Goal: Task Accomplishment & Management: Use online tool/utility

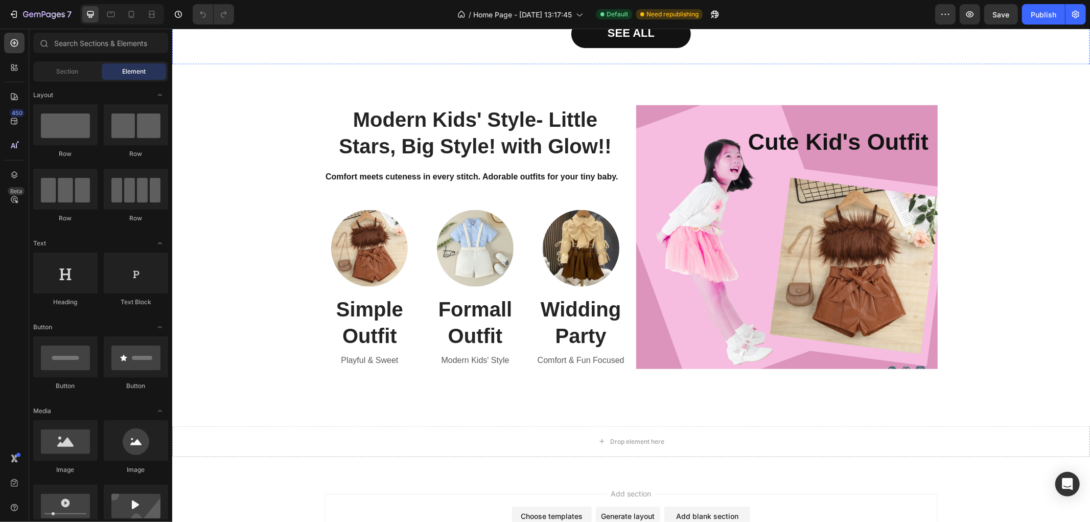
scroll to position [1078, 0]
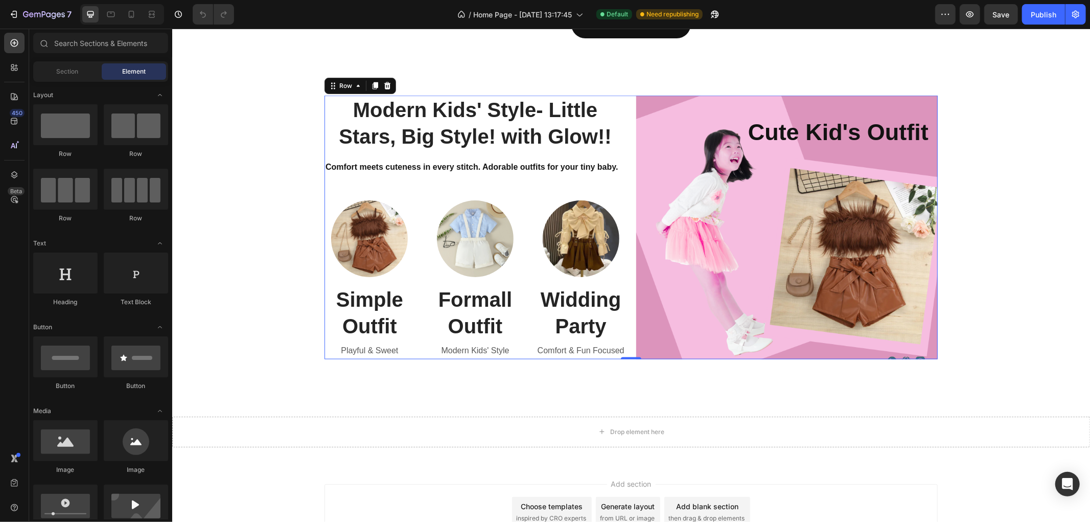
click at [624, 104] on div "Modern Kids' Style- Little Stars, Big Style! with Glow!! Heading Comfort meets …" at bounding box center [630, 227] width 613 height 264
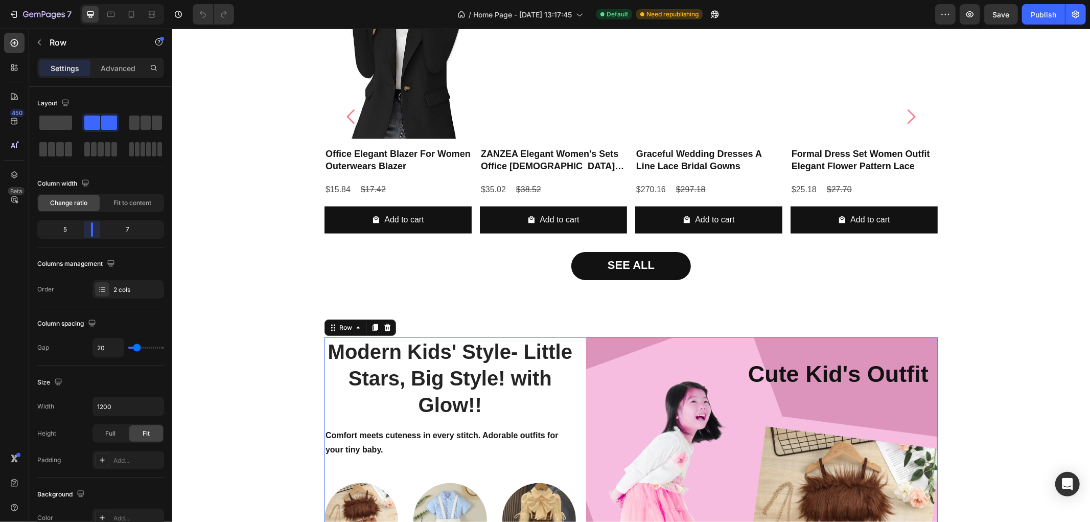
scroll to position [1319, 0]
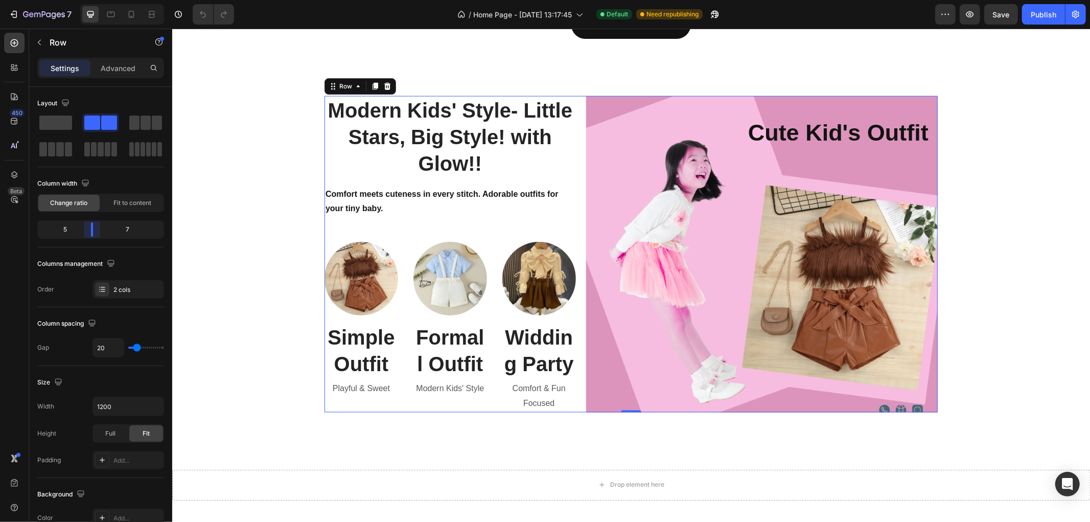
drag, startPoint x: 104, startPoint y: 227, endPoint x: 89, endPoint y: 231, distance: 15.4
click at [89, 0] on body "7 / Home Page - [DATE] 13:17:45 Default Need republishing Preview Save Publish …" at bounding box center [545, 0] width 1090 height 0
click at [356, 161] on h2 "Modern Kids' Style- Little Stars, Big Style! with Glow!!" at bounding box center [449, 137] width 251 height 82
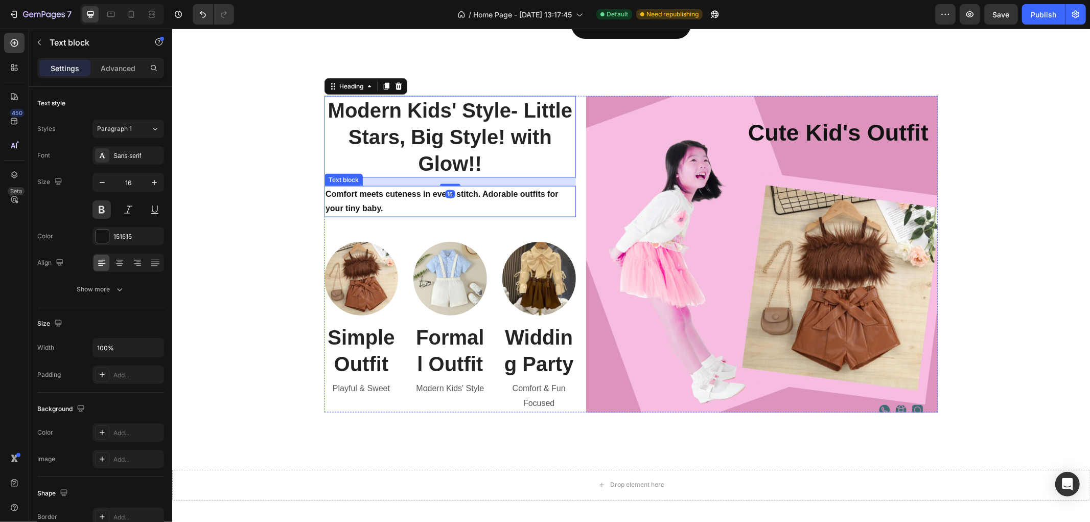
click at [329, 186] on p "Comfort meets cuteness in every stitch. Adorable outfits for your tiny baby." at bounding box center [449, 201] width 249 height 30
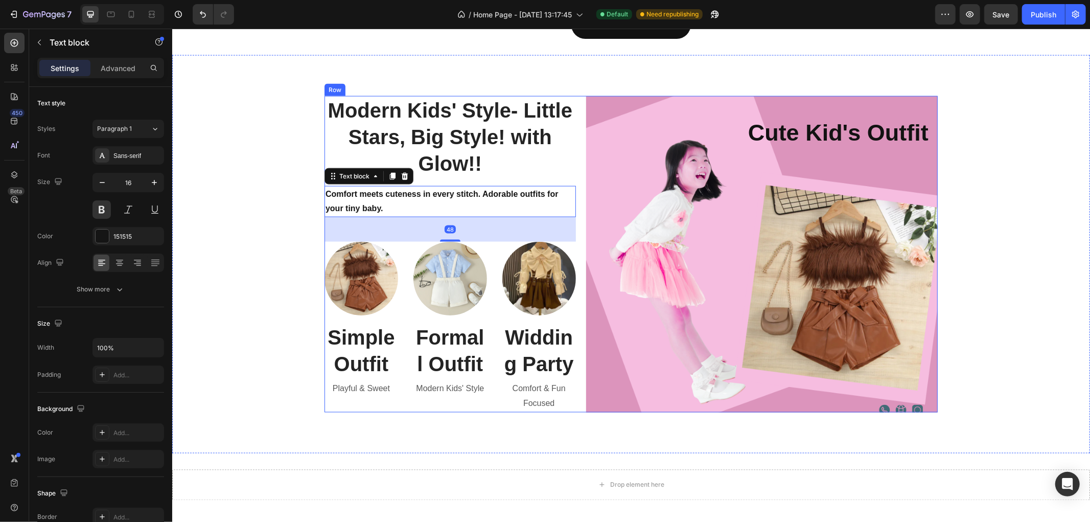
click at [324, 182] on div "Modern Kids' Style- Little Stars, Big Style! with Glow!! Heading Comfort meets …" at bounding box center [449, 254] width 251 height 316
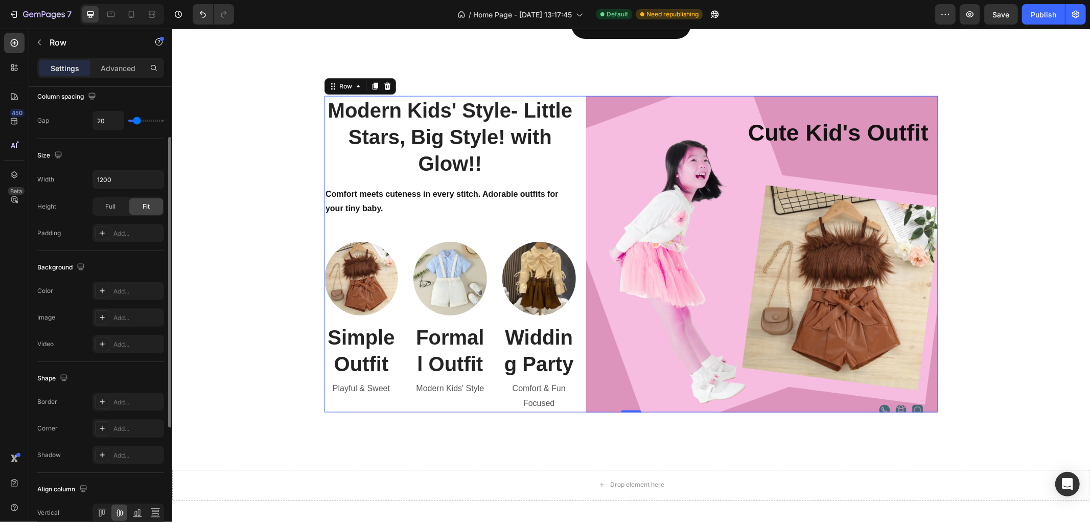
scroll to position [276, 0]
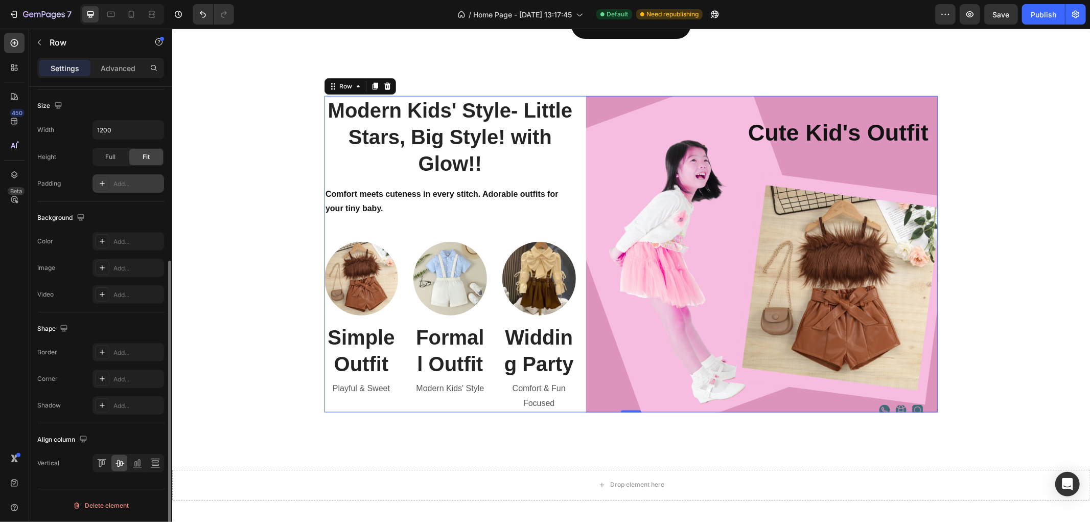
click at [123, 181] on div "Add..." at bounding box center [137, 183] width 48 height 9
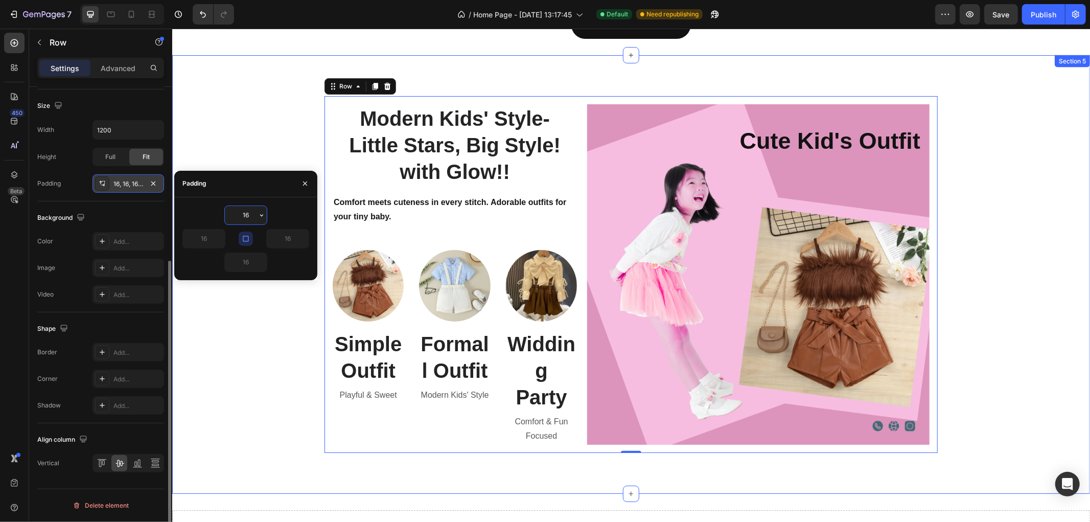
click at [276, 114] on div "Modern Kids' Style- Little Stars, Big Style! with Glow!! Heading Comfort meets …" at bounding box center [630, 274] width 902 height 357
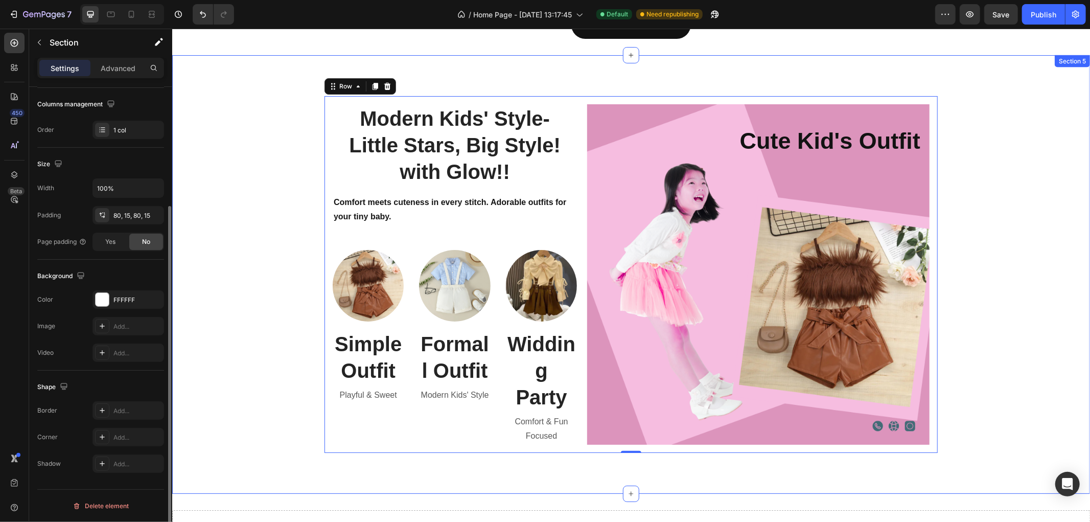
scroll to position [0, 0]
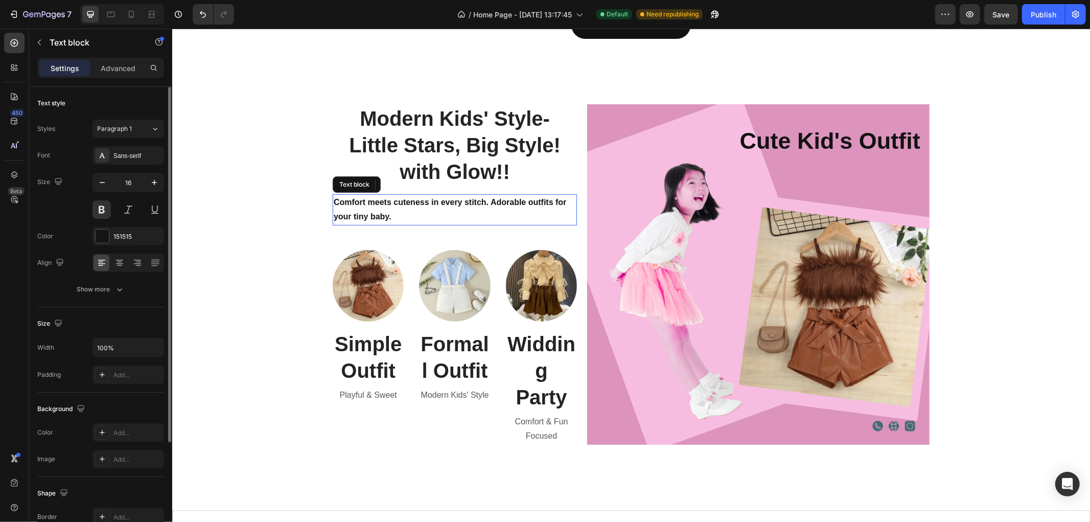
click at [448, 223] on p "Comfort meets cuteness in every stitch. Adorable outfits for your tiny baby." at bounding box center [454, 210] width 242 height 30
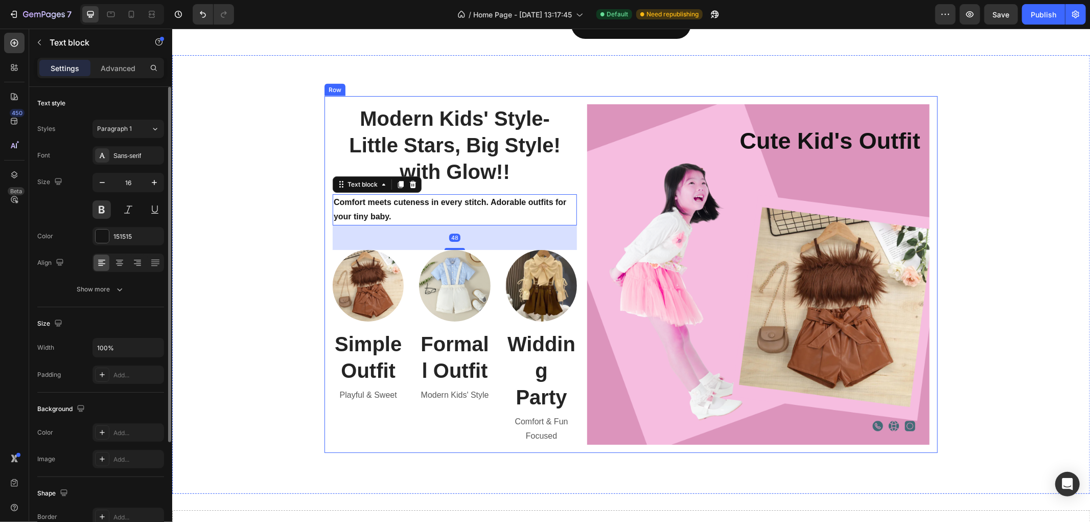
click at [578, 181] on div "Modern Kids' Style- Little Stars, Big Style! with Glow!! Heading Comfort meets …" at bounding box center [630, 274] width 613 height 357
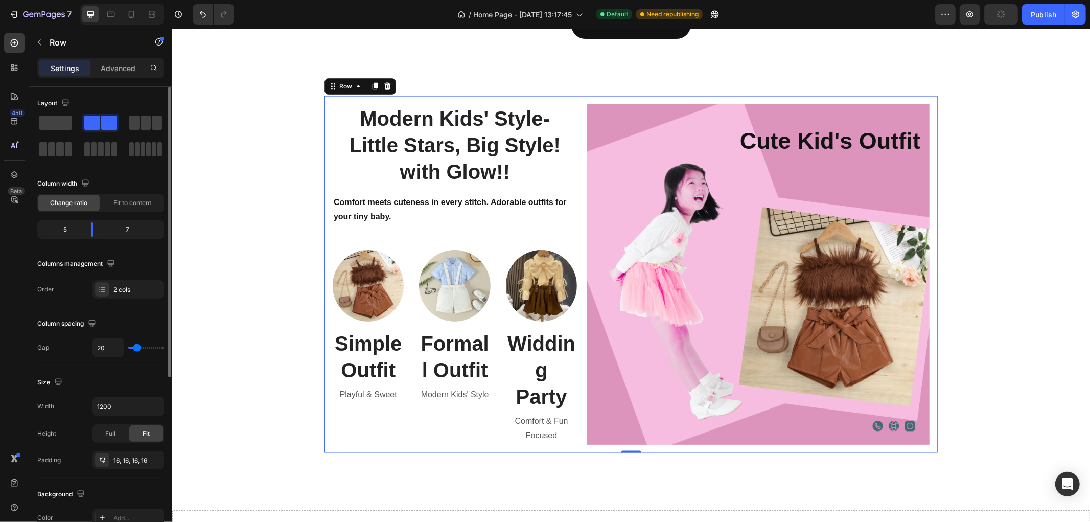
type input "34"
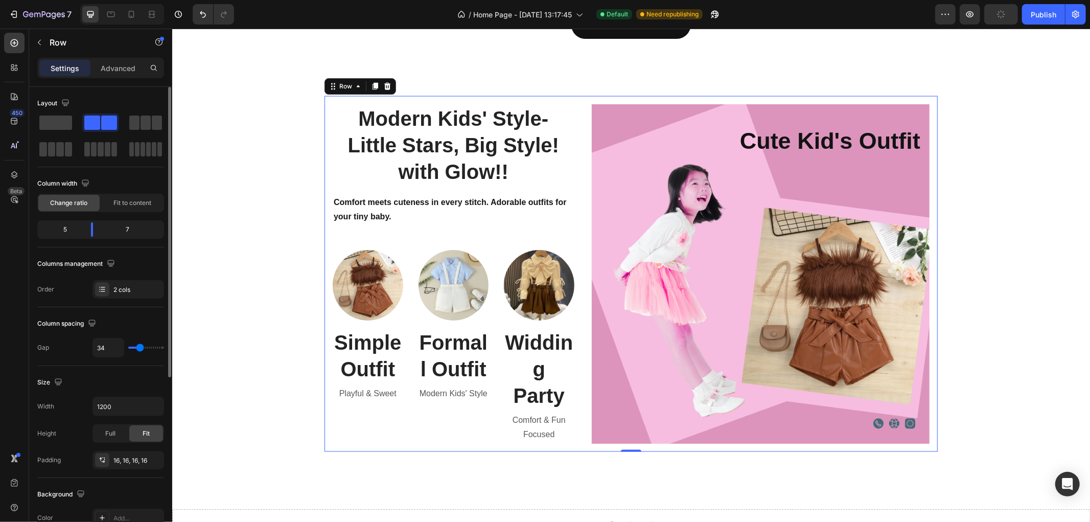
type input "44"
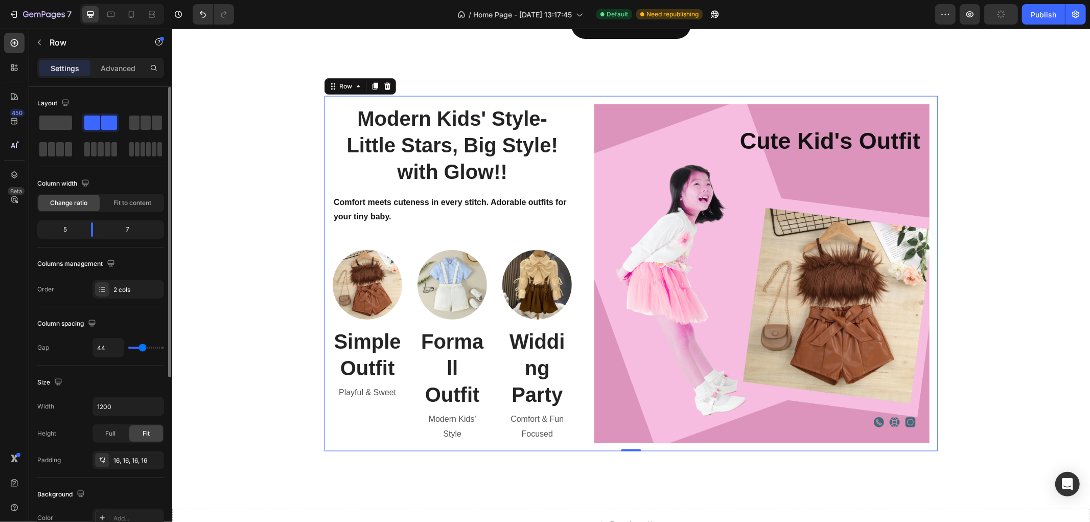
type input "49"
type input "52"
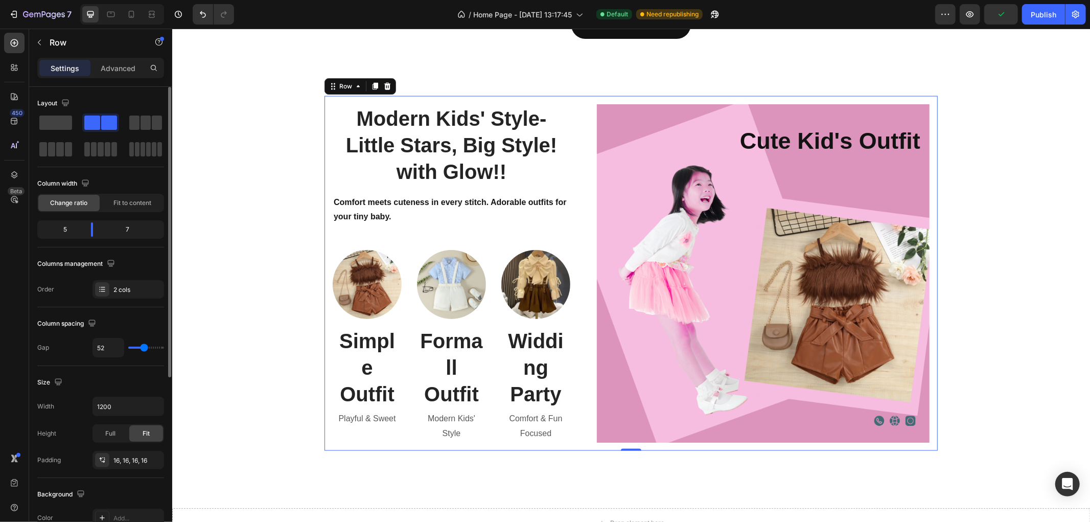
type input "39"
type input "37"
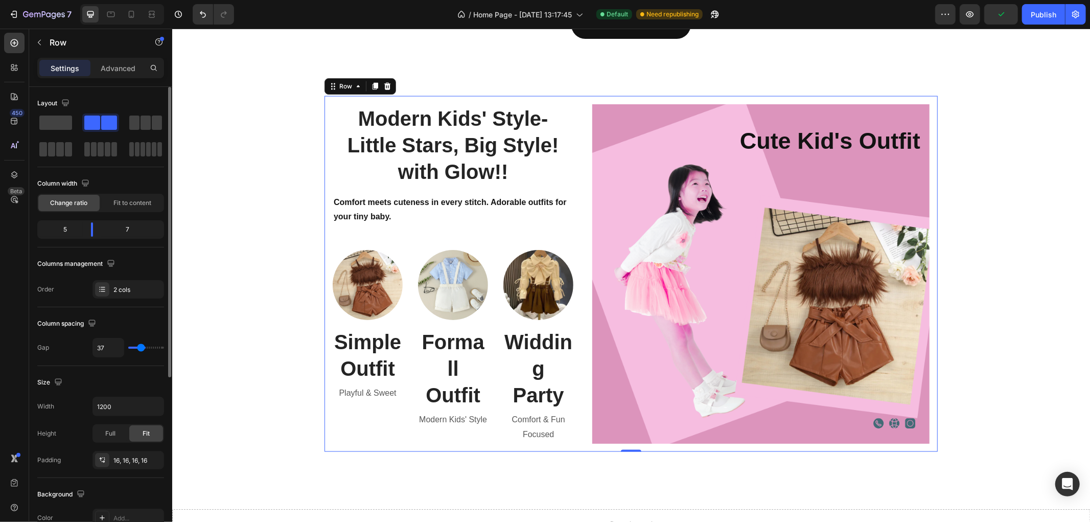
type input "29"
type input "25"
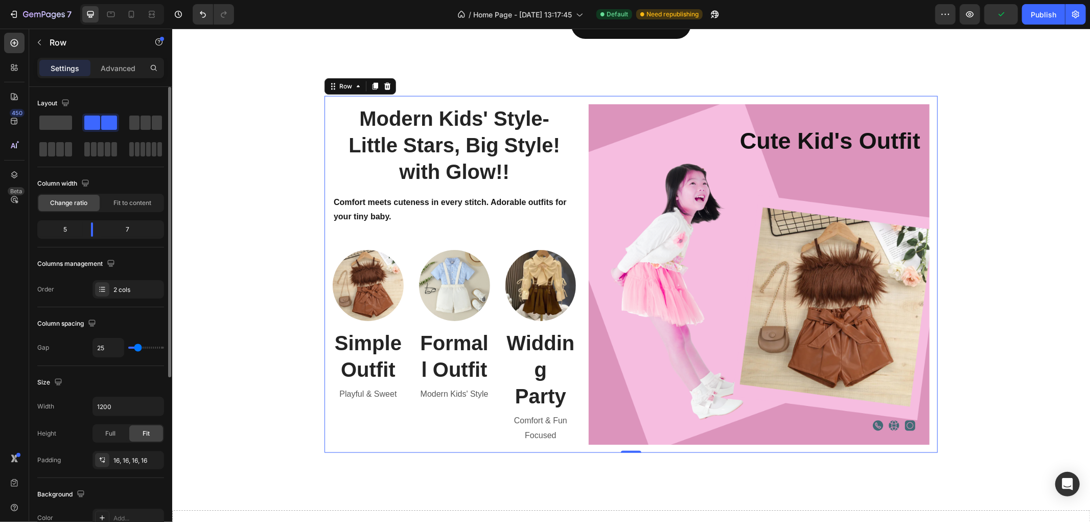
type input "27"
type input "22"
type input "20"
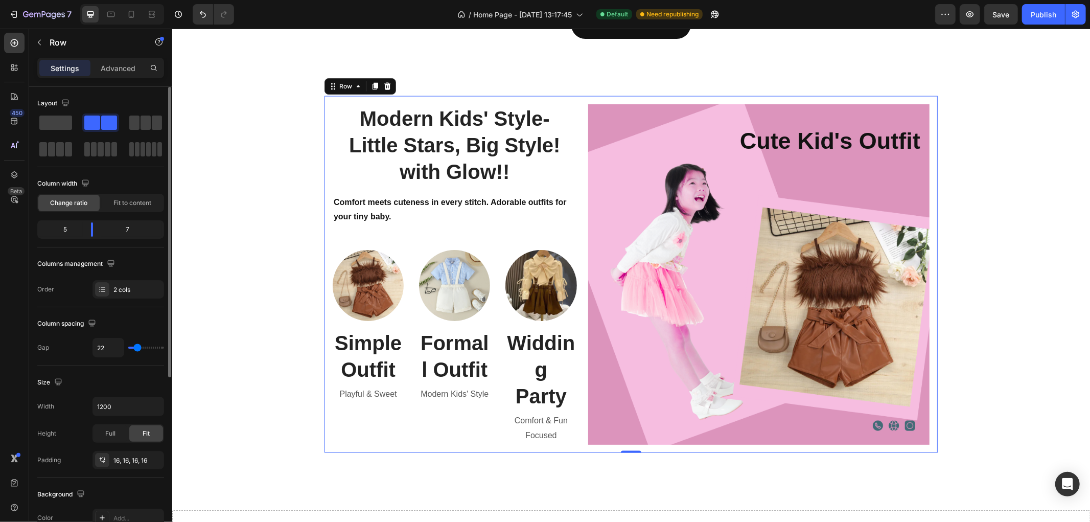
type input "20"
type input "12"
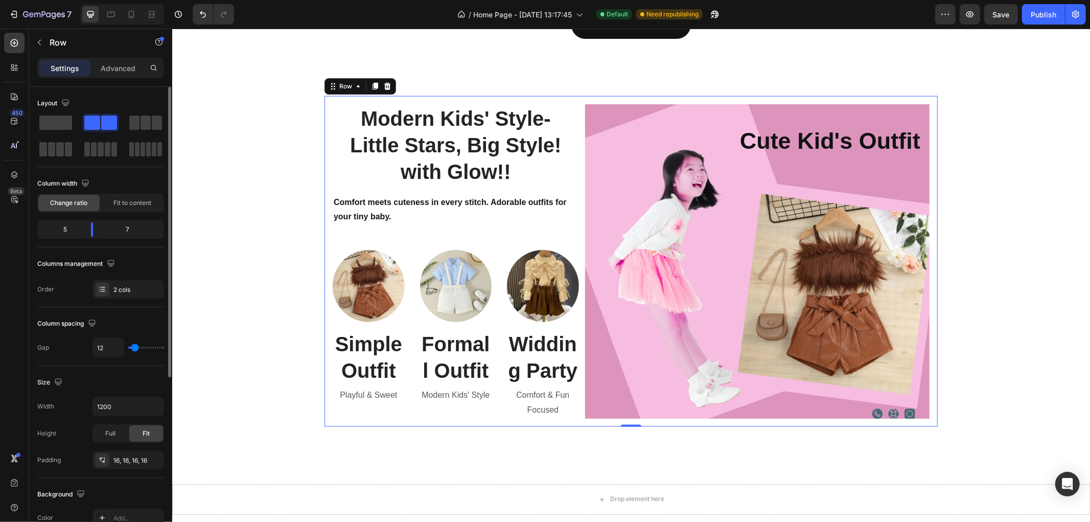
type input "10"
type input "7"
type input "5"
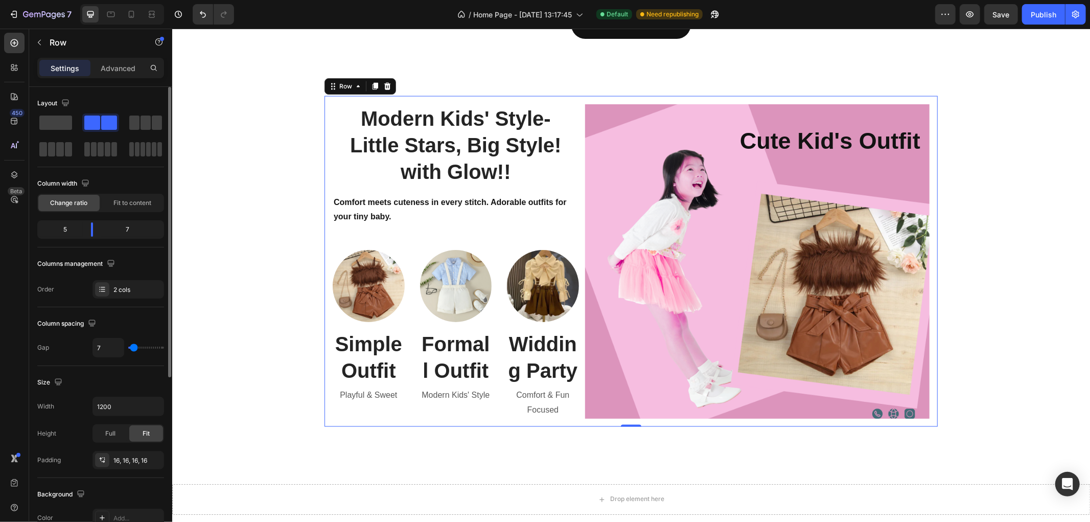
type input "5"
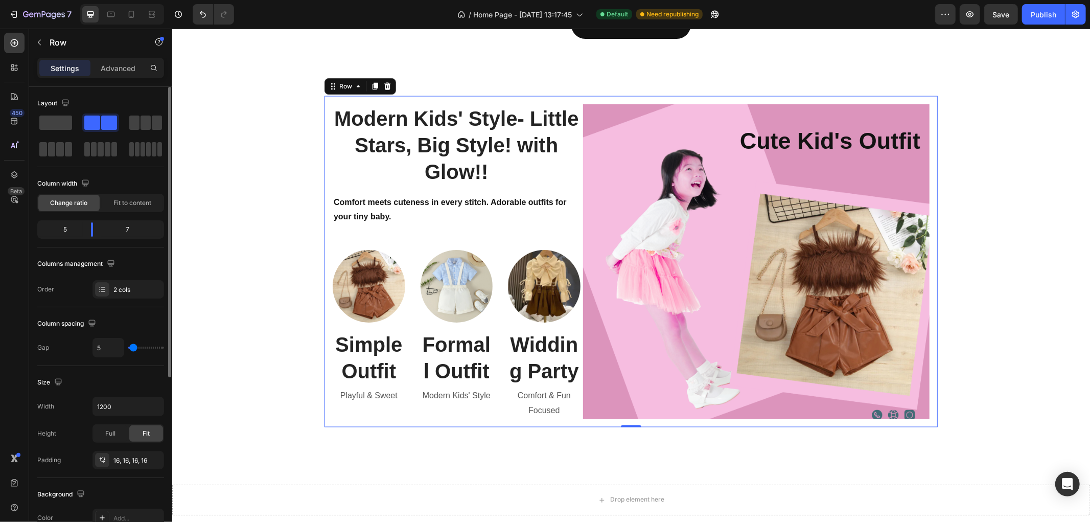
type input "0"
type input "2"
type input "12"
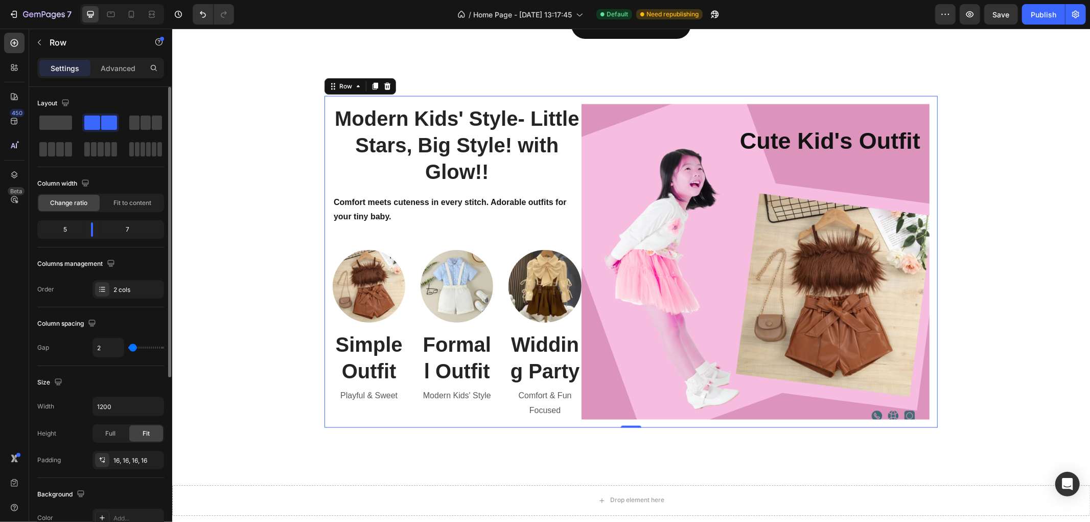
type input "12"
type input "20"
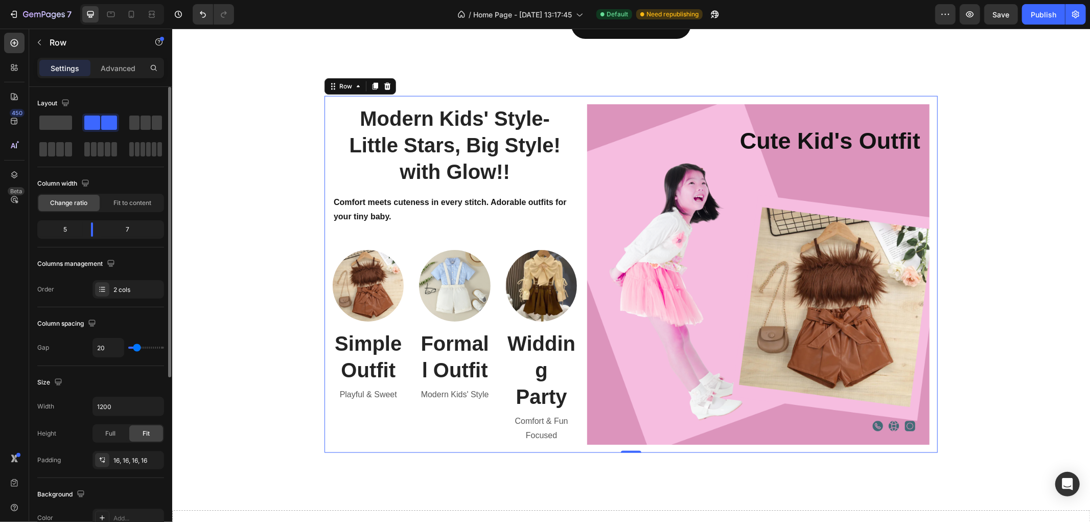
type input "29"
type input "37"
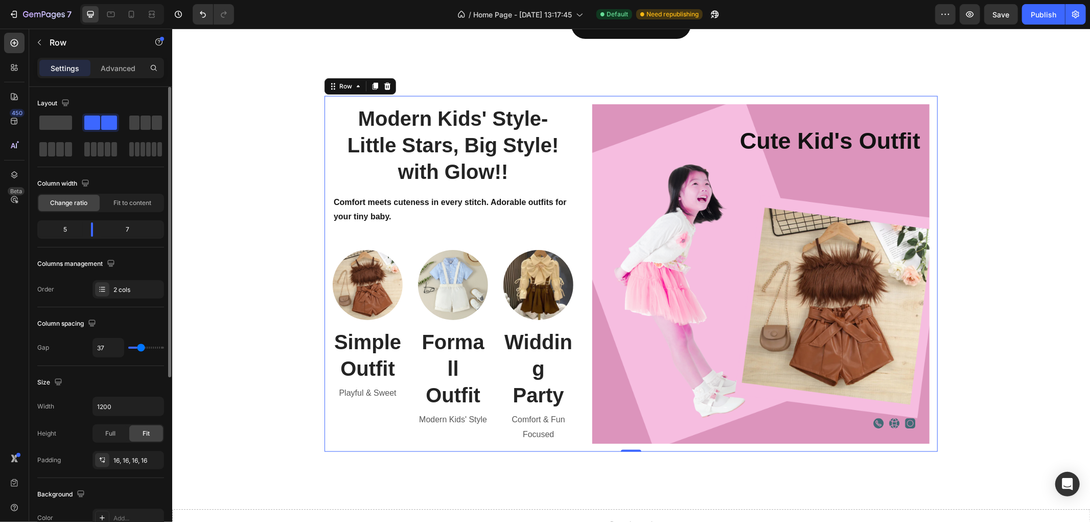
type input "42"
drag, startPoint x: 139, startPoint y: 344, endPoint x: 155, endPoint y: 353, distance: 17.6
type input "44"
click at [142, 348] on input "range" at bounding box center [146, 347] width 36 height 2
type input "44"
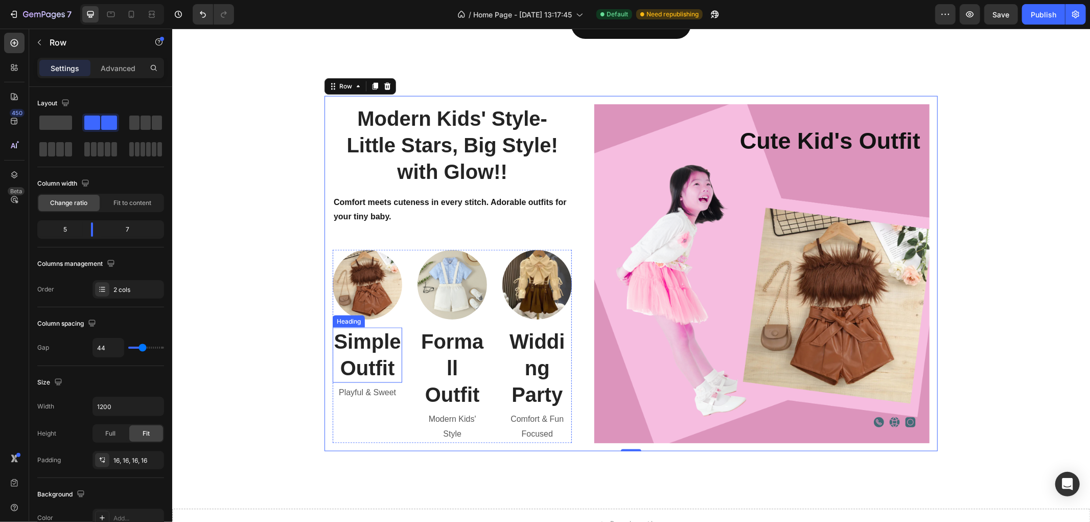
click at [357, 355] on h3 "Simple Outfit" at bounding box center [366, 354] width 69 height 55
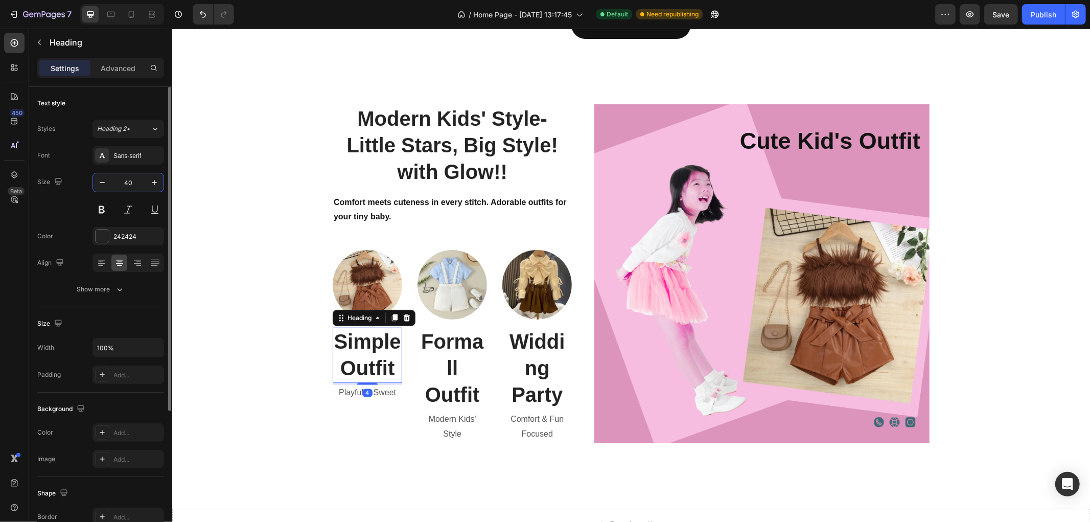
click at [123, 185] on input "40" at bounding box center [128, 182] width 34 height 18
type input "30"
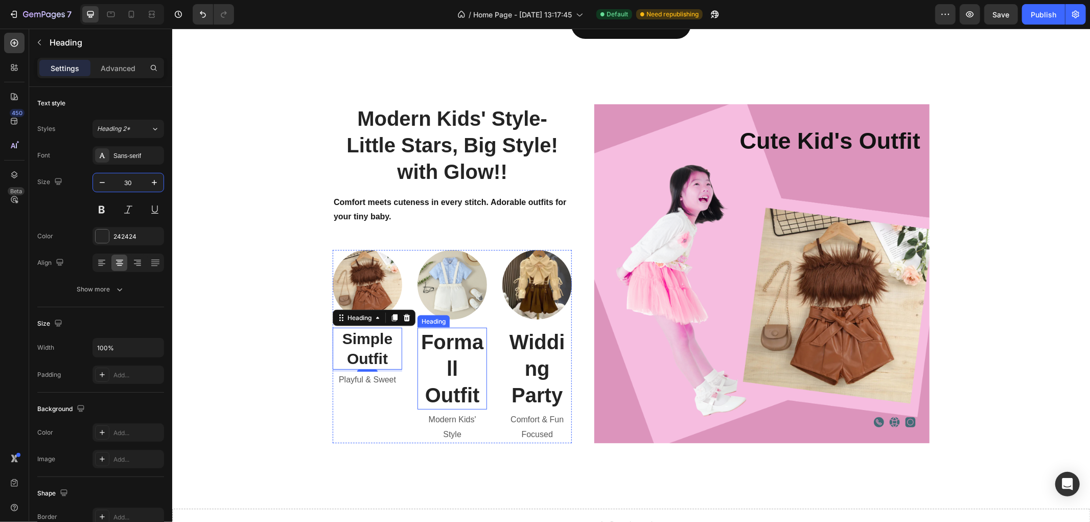
click at [451, 345] on h3 "Formall Outfit" at bounding box center [451, 368] width 69 height 82
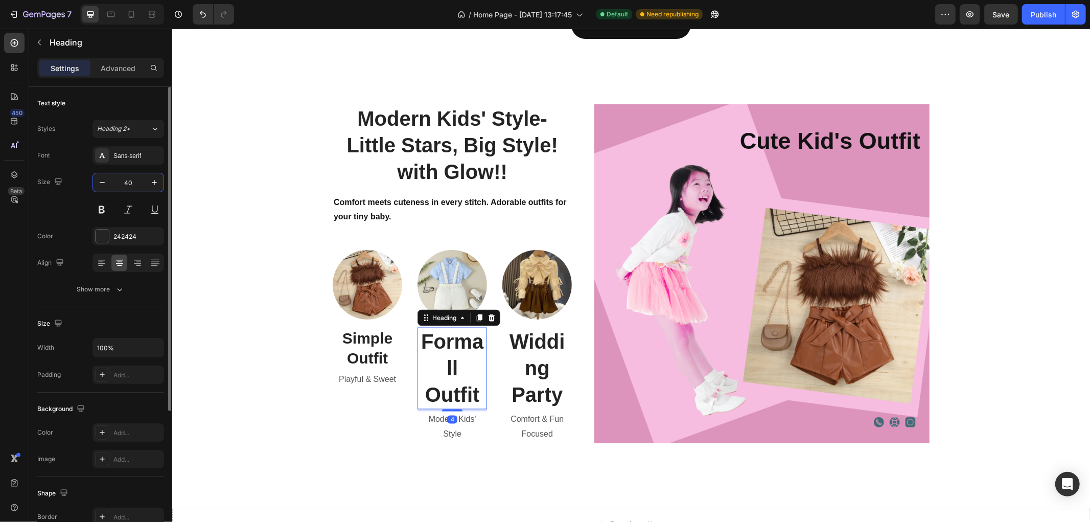
click at [126, 189] on input "40" at bounding box center [128, 182] width 34 height 18
type input "1"
type input "30"
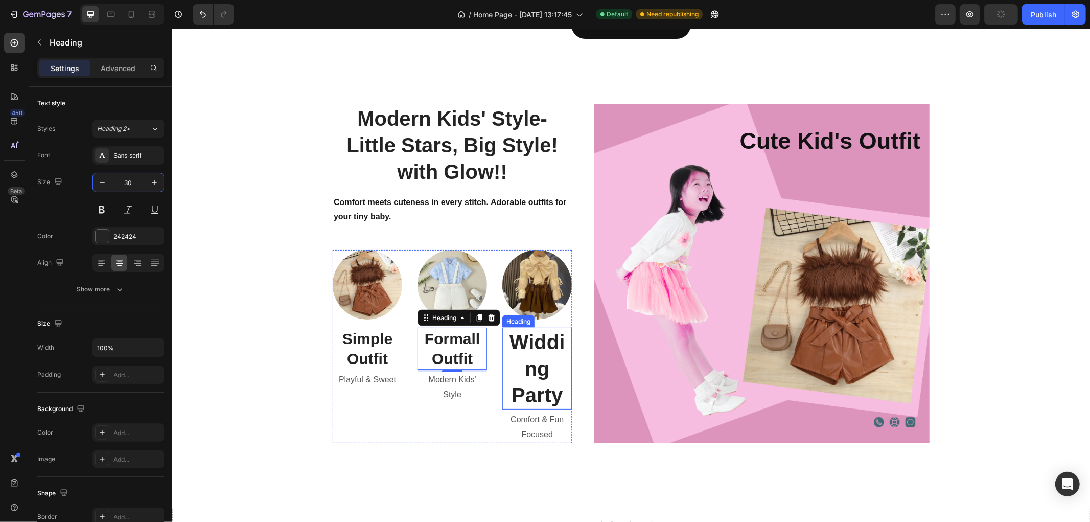
click at [517, 344] on h3 "Widding Party" at bounding box center [536, 368] width 69 height 82
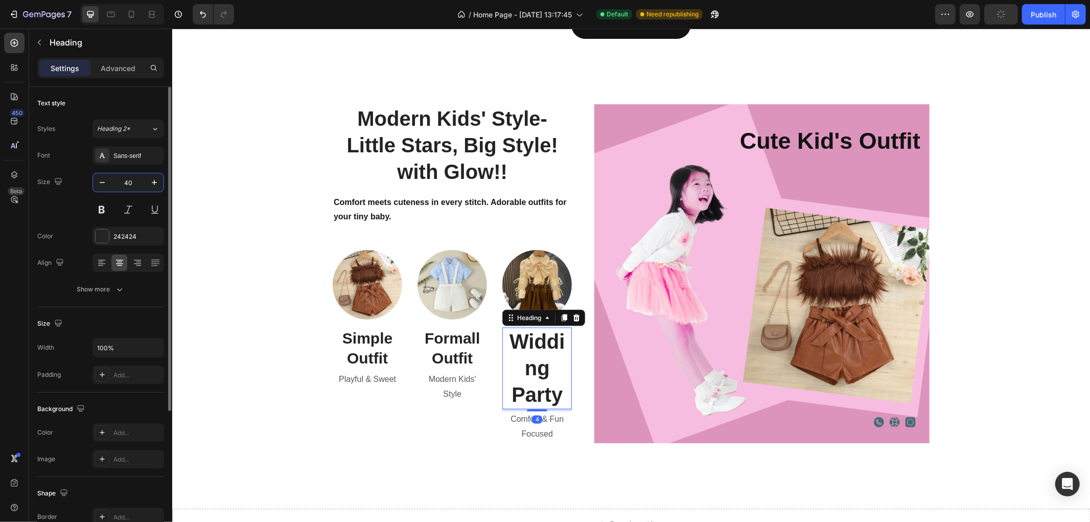
click at [120, 186] on input "40" at bounding box center [128, 182] width 34 height 18
click at [127, 185] on input "40" at bounding box center [128, 182] width 34 height 18
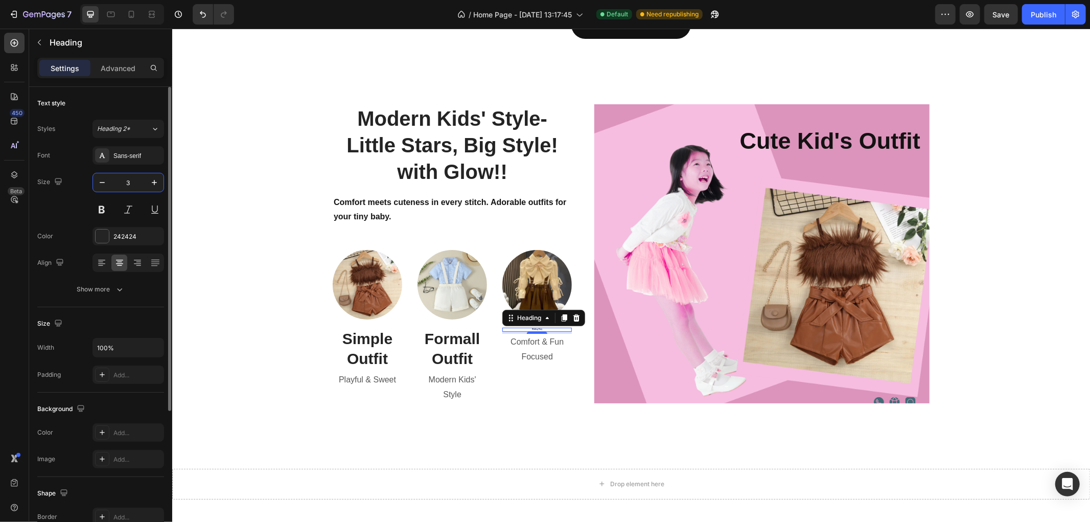
type input "30"
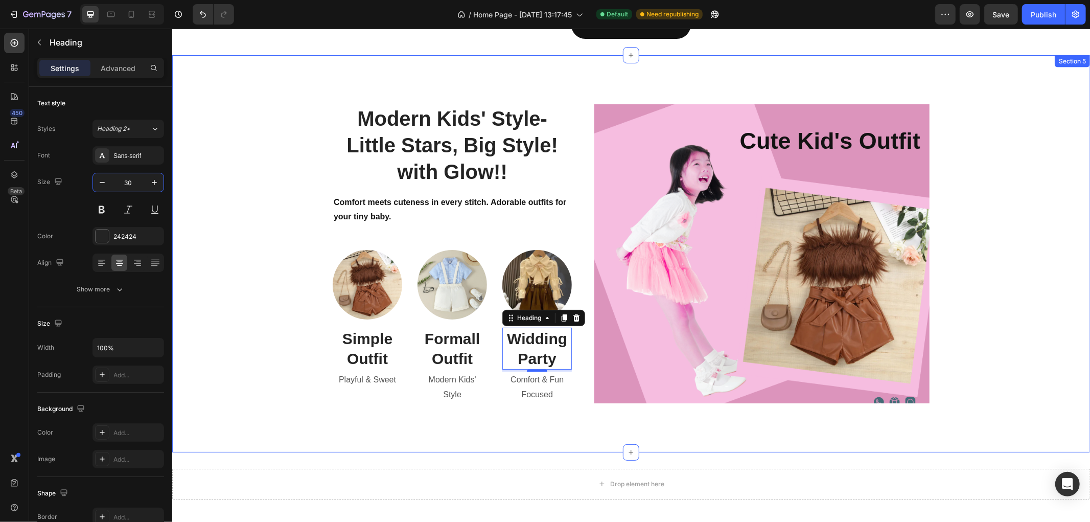
click at [276, 349] on div "Modern Kids' Style- Little Stars, Big Style! with Glow!! Heading Comfort meets …" at bounding box center [630, 253] width 902 height 315
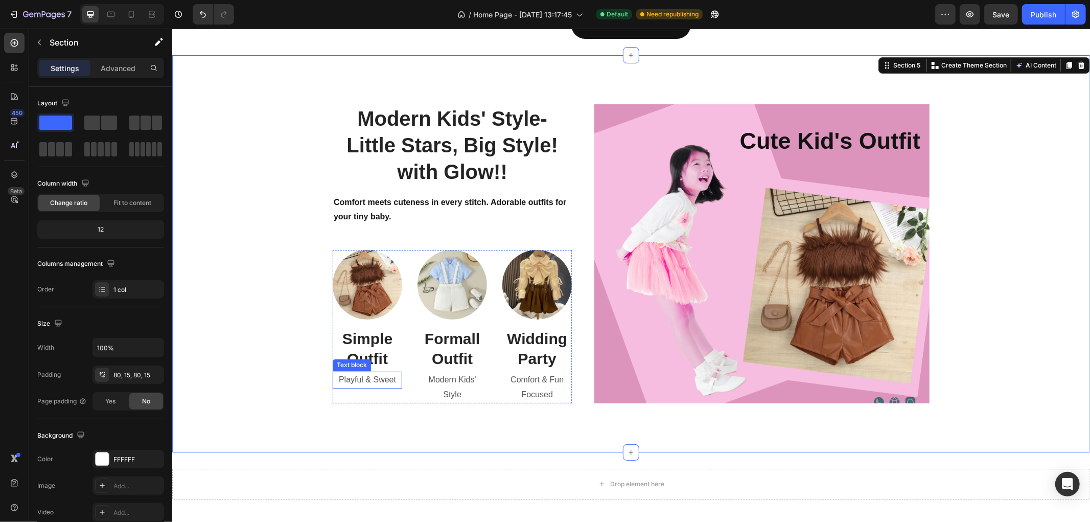
click at [388, 380] on p "Playful & Sweet" at bounding box center [366, 379] width 67 height 15
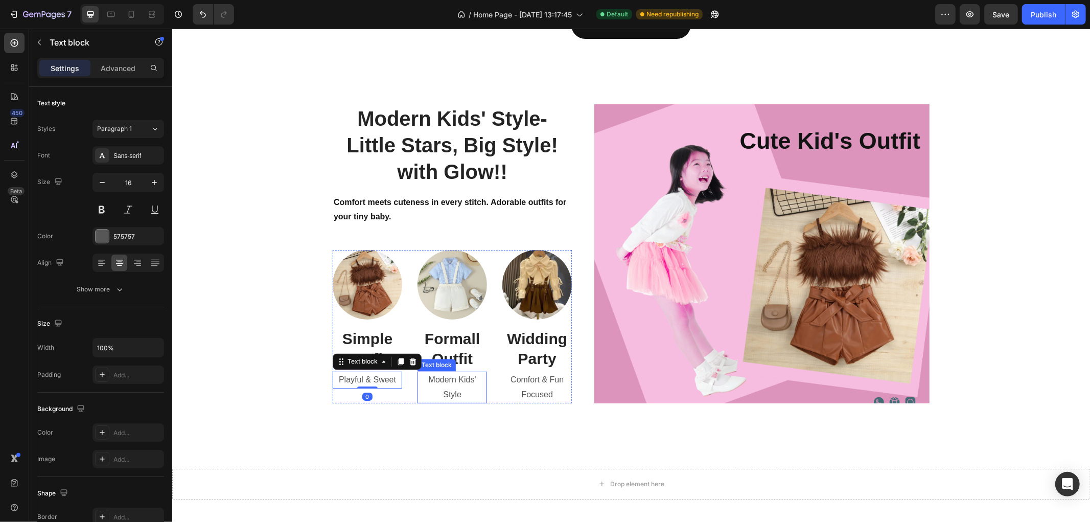
click at [452, 380] on p "Modern Kids' Style" at bounding box center [451, 387] width 67 height 30
click at [455, 379] on p "Modern Kids' Style" at bounding box center [451, 387] width 67 height 30
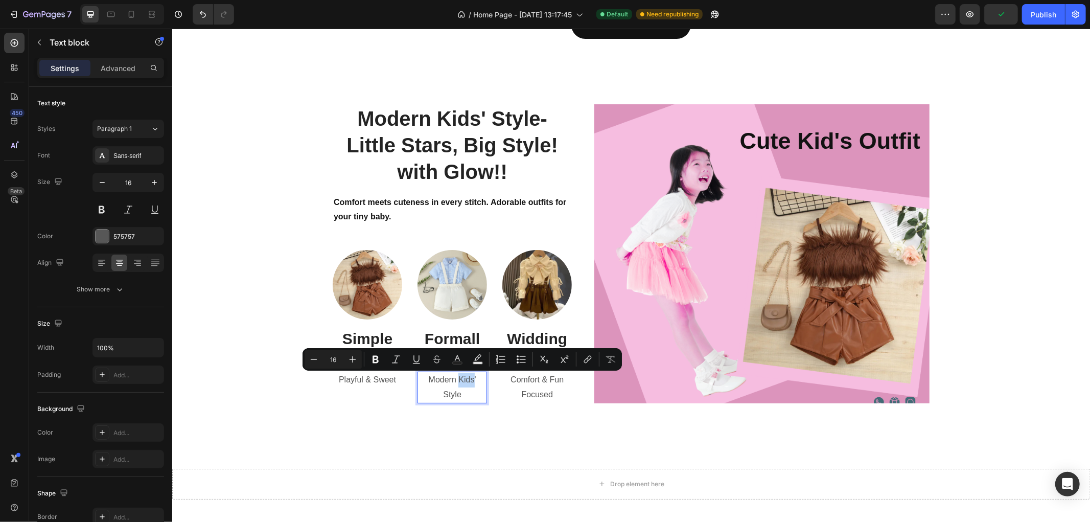
click at [448, 384] on div at bounding box center [448, 384] width 0 height 0
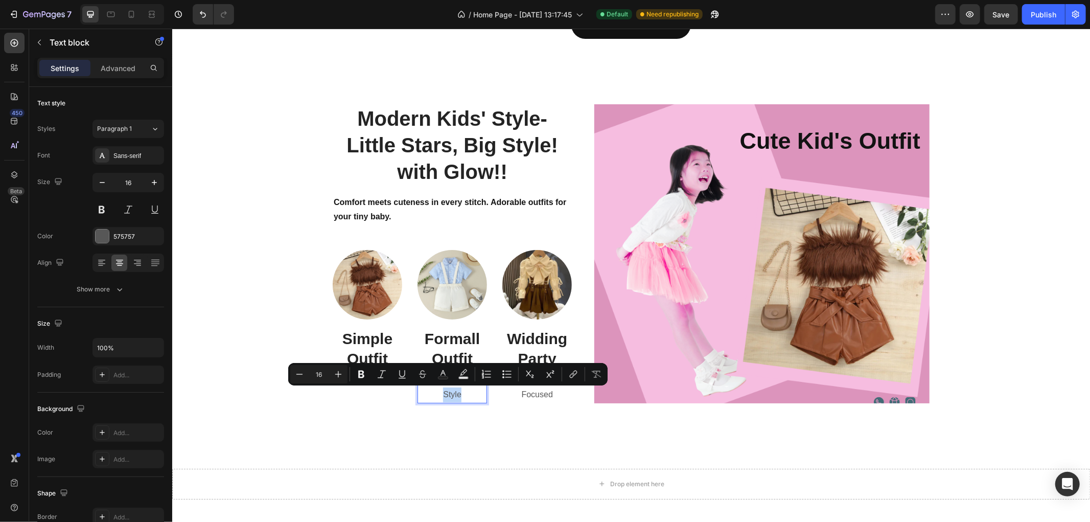
drag, startPoint x: 461, startPoint y: 395, endPoint x: 435, endPoint y: 395, distance: 26.6
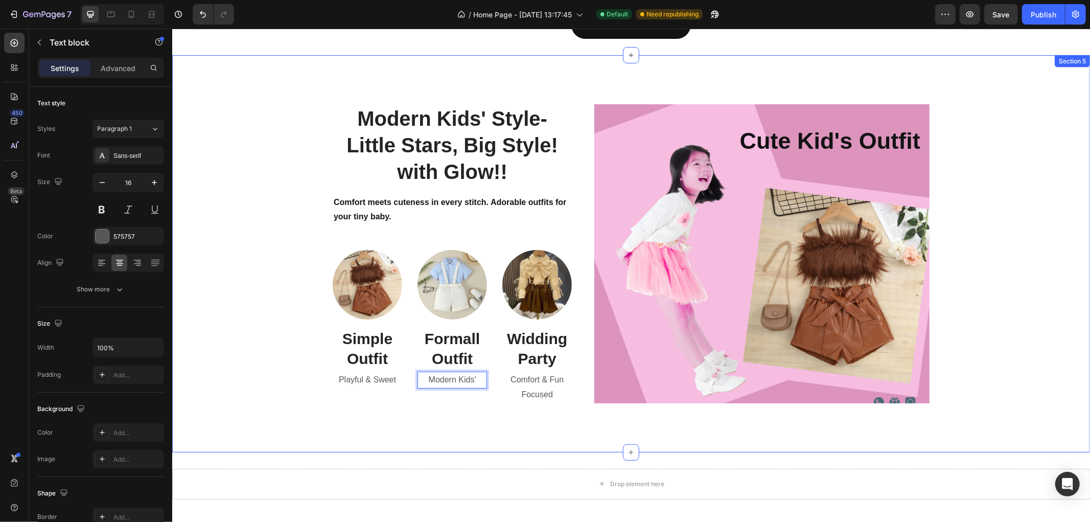
click at [966, 294] on div "Modern Kids' Style- Little Stars, Big Style! with Glow!! Heading Comfort meets …" at bounding box center [630, 253] width 902 height 315
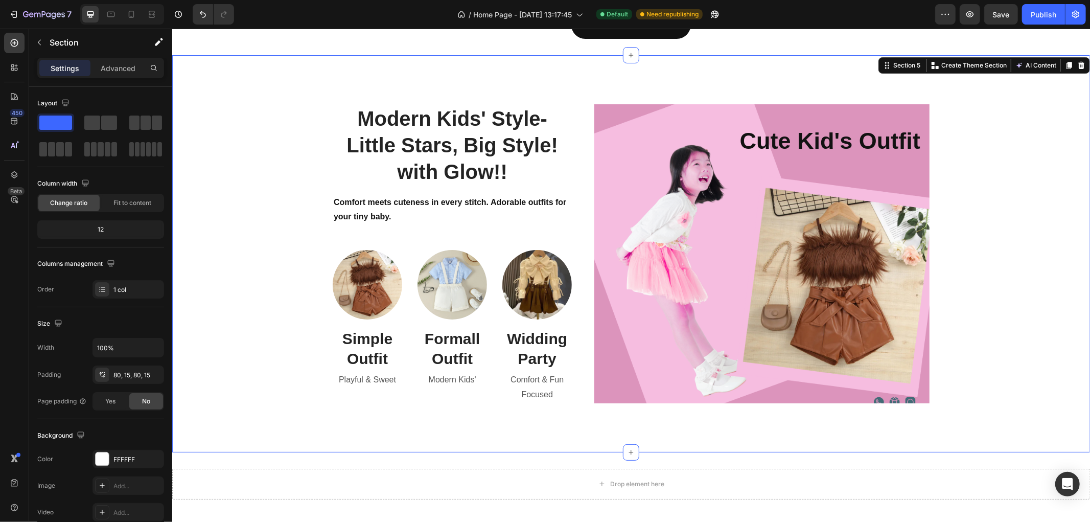
click at [511, 385] on p "Comfort & Fun Focused" at bounding box center [536, 387] width 67 height 30
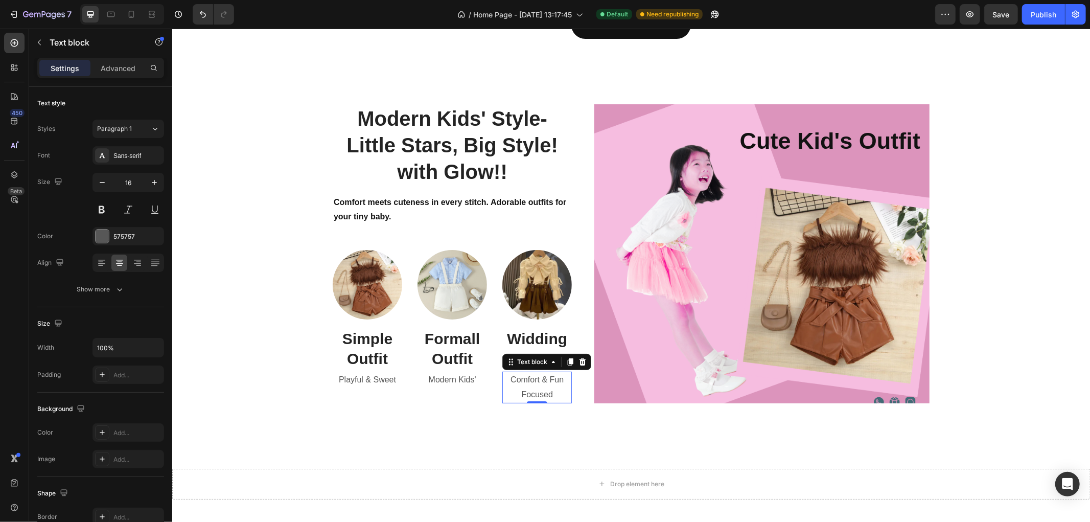
click at [544, 383] on p "Comfort & Fun Focused" at bounding box center [536, 387] width 67 height 30
click at [531, 391] on p "Comfort & Fun Focused" at bounding box center [536, 387] width 67 height 30
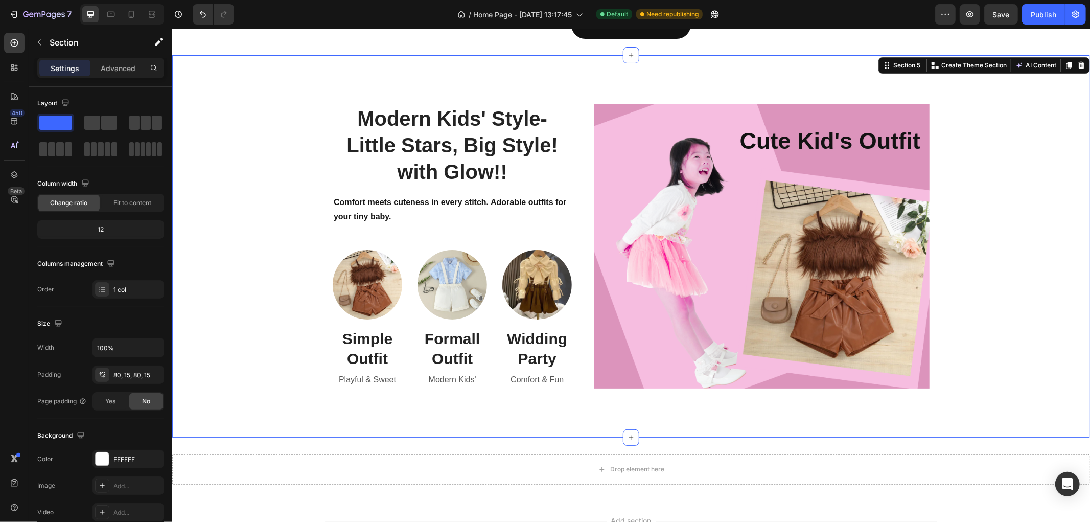
click at [1056, 291] on div "Modern Kids' Style- Little Stars, Big Style! with Glow!! Heading Comfort meets …" at bounding box center [630, 246] width 902 height 301
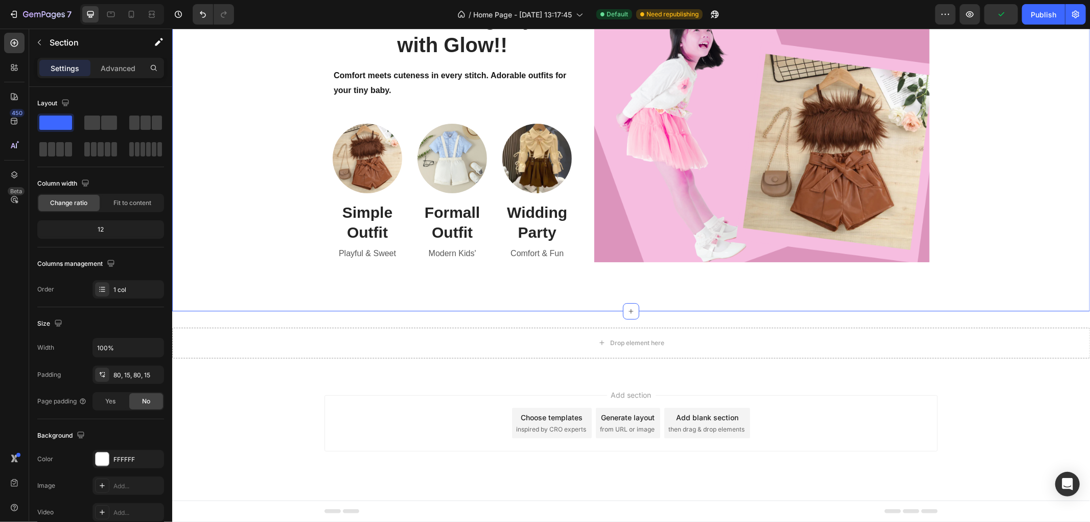
scroll to position [1075, 0]
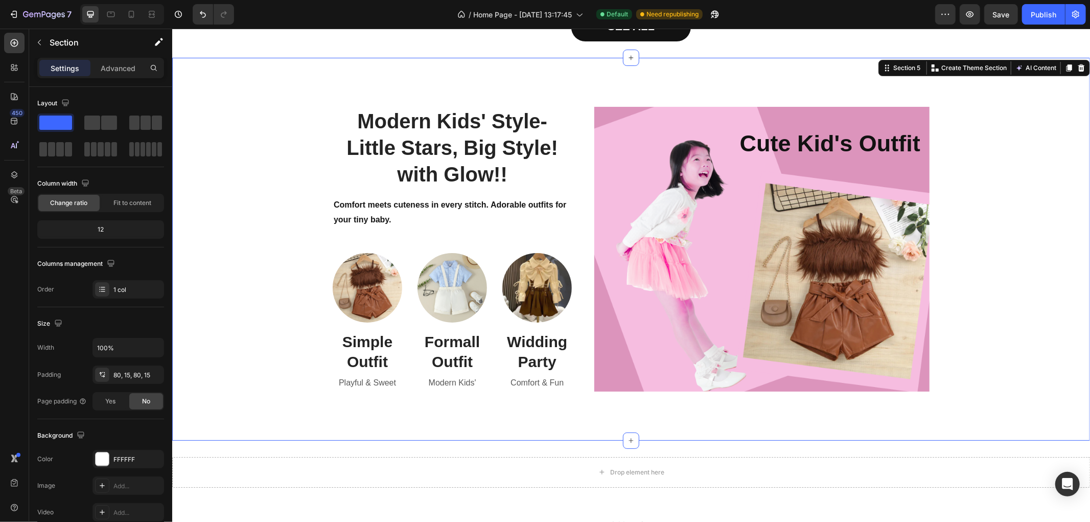
click at [1018, 220] on div "Modern Kids' Style- Little Stars, Big Style! with Glow!! Heading Comfort meets …" at bounding box center [630, 248] width 902 height 301
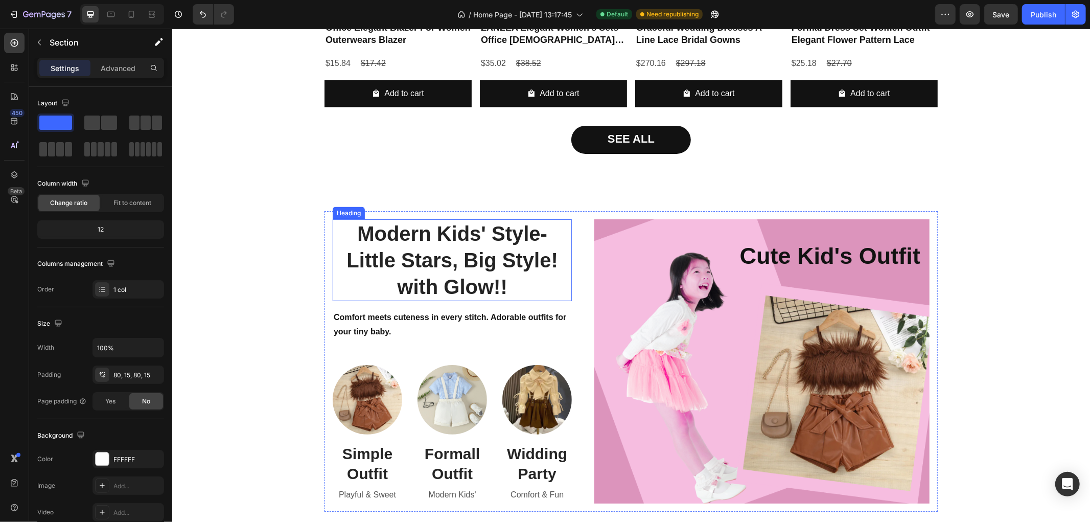
scroll to position [1275, 0]
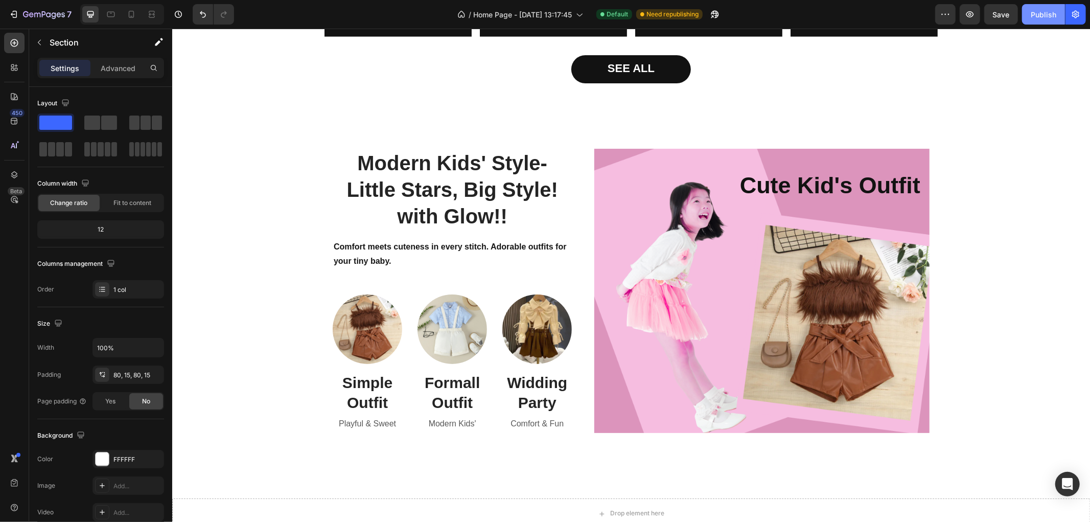
click at [1033, 15] on div "Publish" at bounding box center [1043, 14] width 26 height 11
click at [1043, 279] on div "Modern Kids' Style- Little Stars, Big Style! with Glow!! Heading Comfort meets …" at bounding box center [630, 290] width 902 height 301
click at [325, 151] on div "Modern Kids' Style- Little Stars, Big Style! with Glow!! Heading Comfort meets …" at bounding box center [630, 290] width 613 height 301
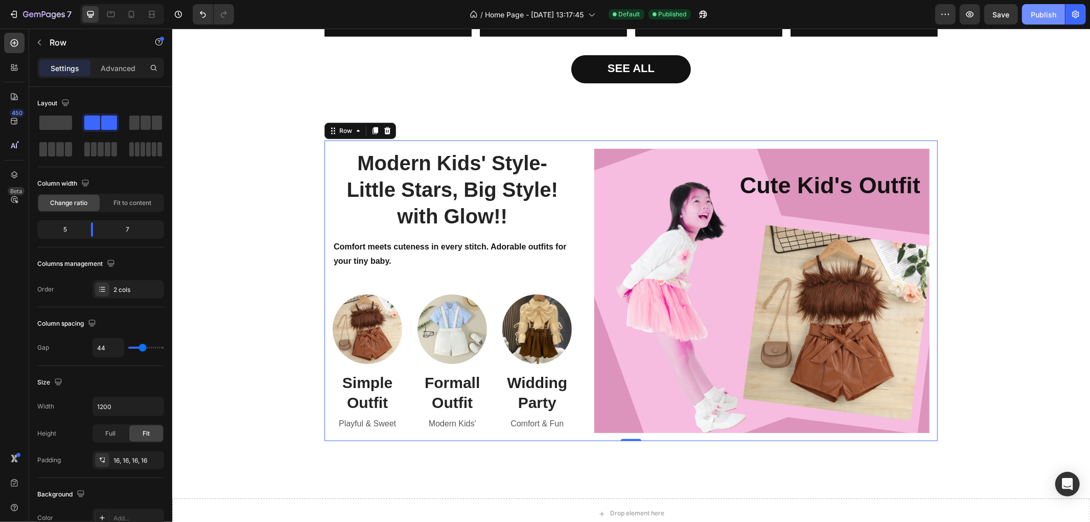
click at [1039, 18] on div "Publish" at bounding box center [1043, 14] width 26 height 11
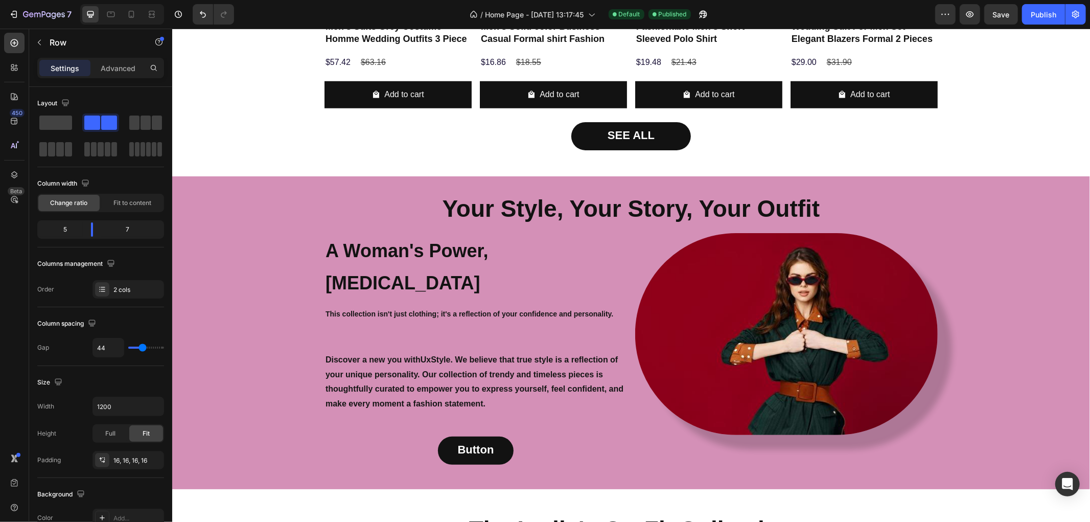
scroll to position [481, 0]
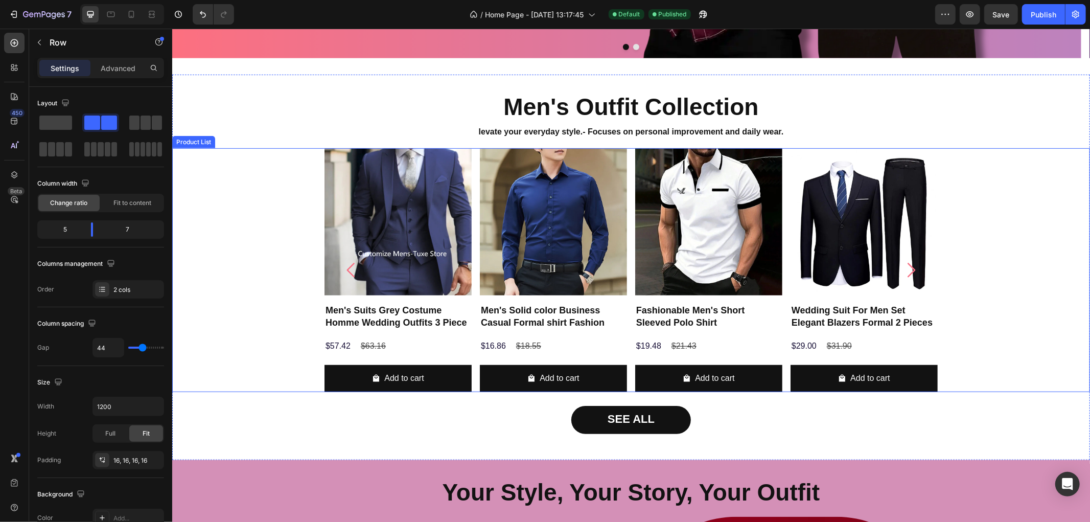
click at [980, 311] on div "Product Images Men's Suits Grey Costume Homme Wedding Outfits 3 Piece Product T…" at bounding box center [630, 269] width 917 height 243
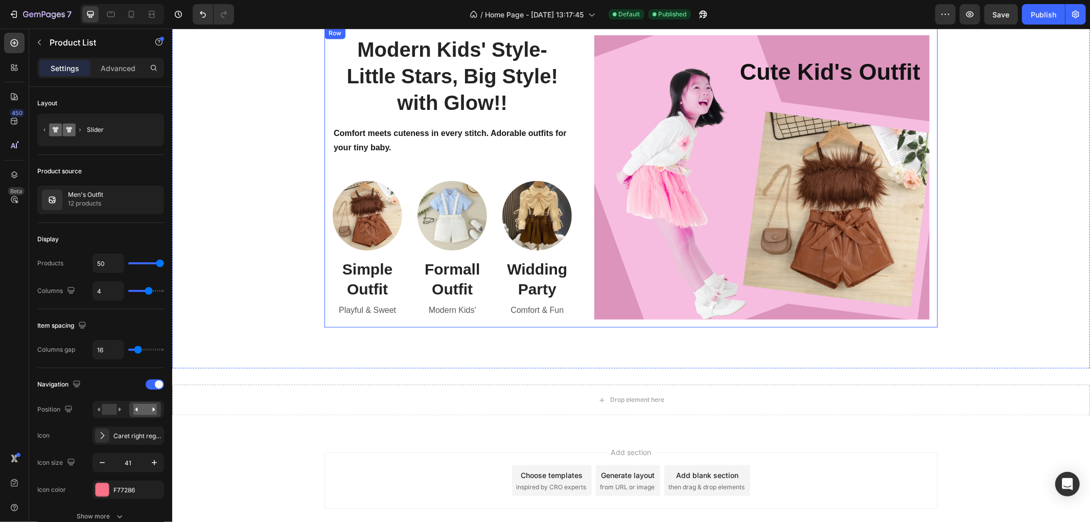
scroll to position [1446, 0]
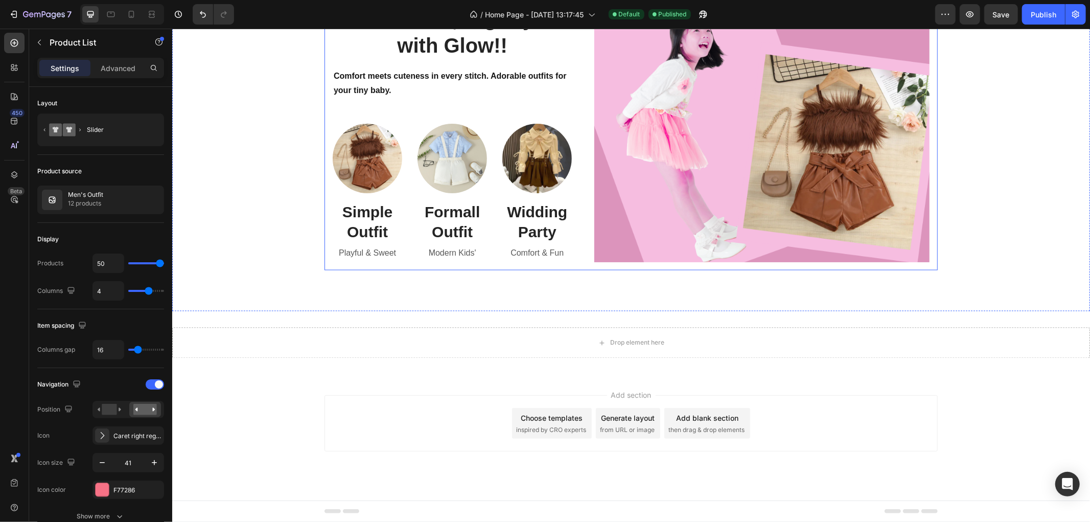
click at [573, 263] on div "Modern Kids' Style- Little Stars, Big Style! with Glow!! Heading Comfort meets …" at bounding box center [630, 119] width 613 height 301
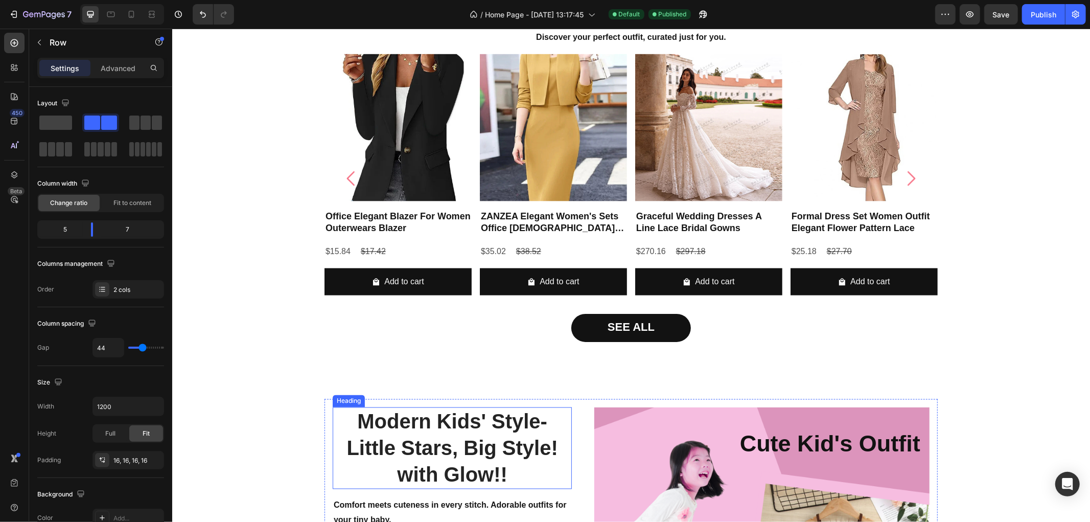
scroll to position [1162, 0]
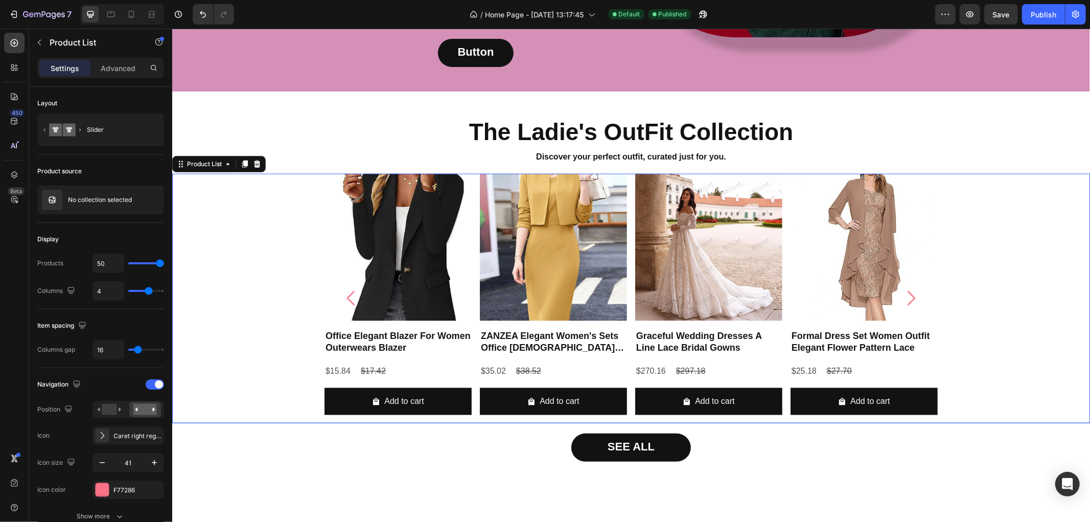
click at [267, 209] on div "Product Images Office Elegant Blazer For Women Outerwears Blazer Product Title …" at bounding box center [630, 297] width 917 height 249
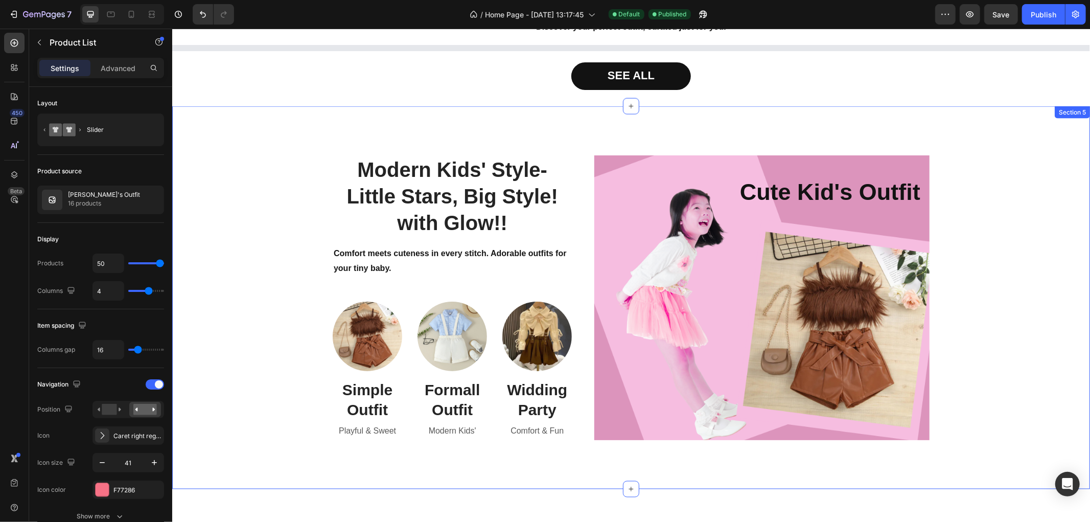
scroll to position [1155, 0]
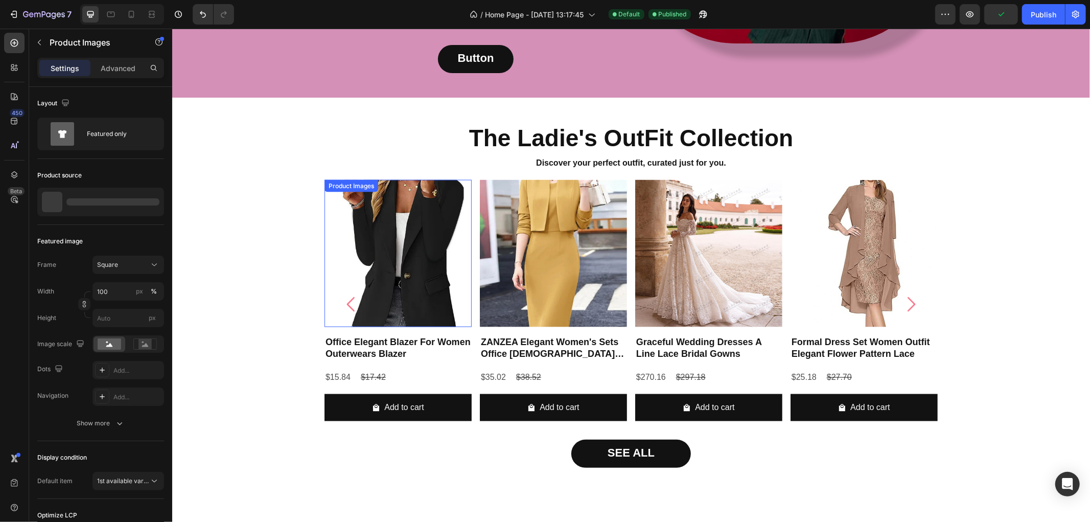
click at [325, 271] on img at bounding box center [397, 252] width 147 height 147
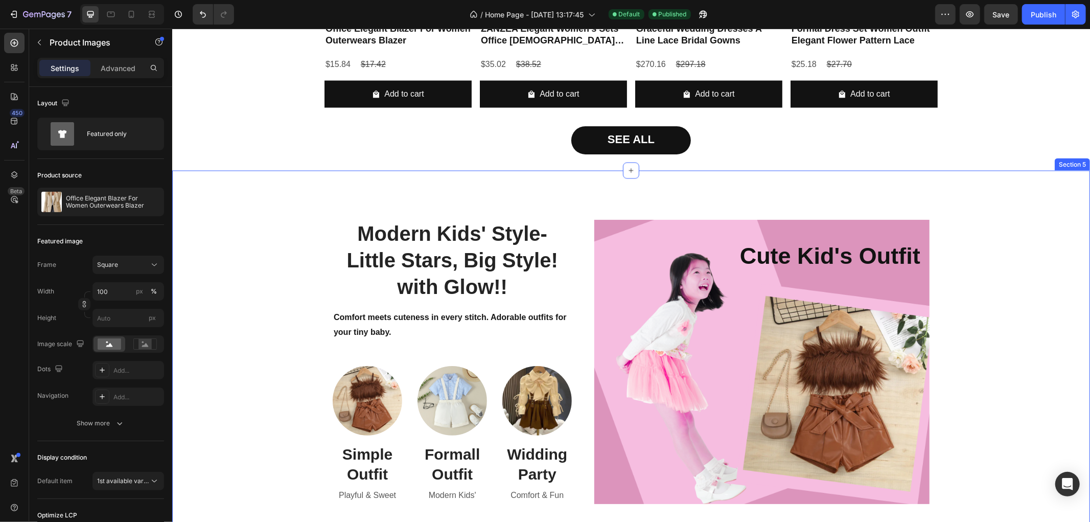
click at [311, 352] on div "Modern Kids' Style- Little Stars, Big Style! with Glow!! Heading Comfort meets …" at bounding box center [630, 361] width 902 height 301
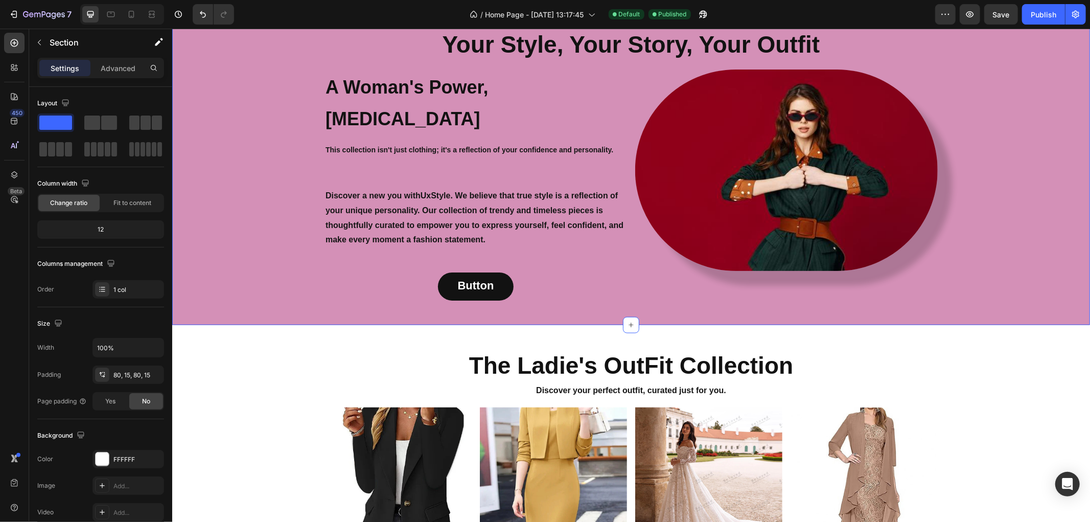
scroll to position [1099, 0]
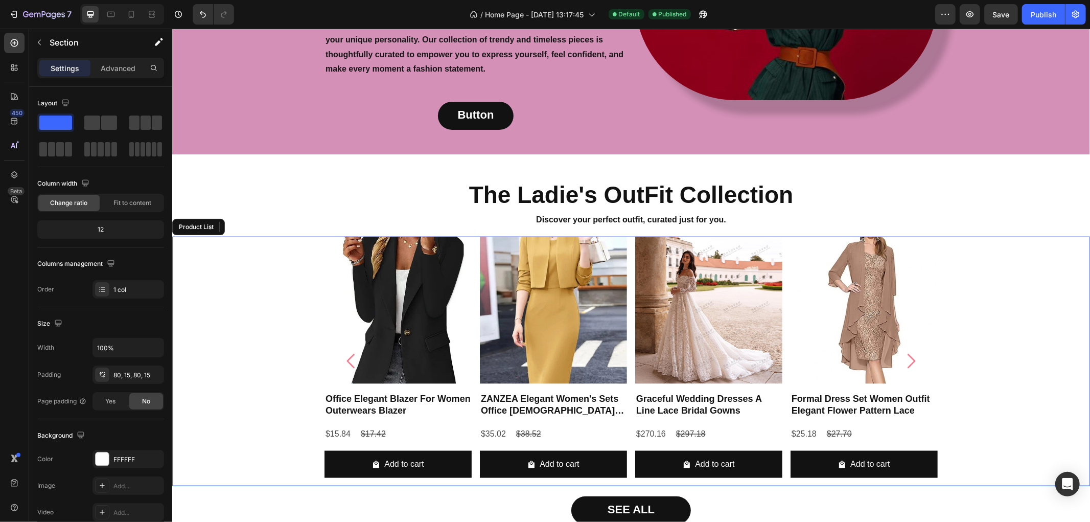
click at [246, 236] on div "Product Images Office Elegant Blazer For Women Outerwears Blazer Product Title …" at bounding box center [630, 360] width 917 height 249
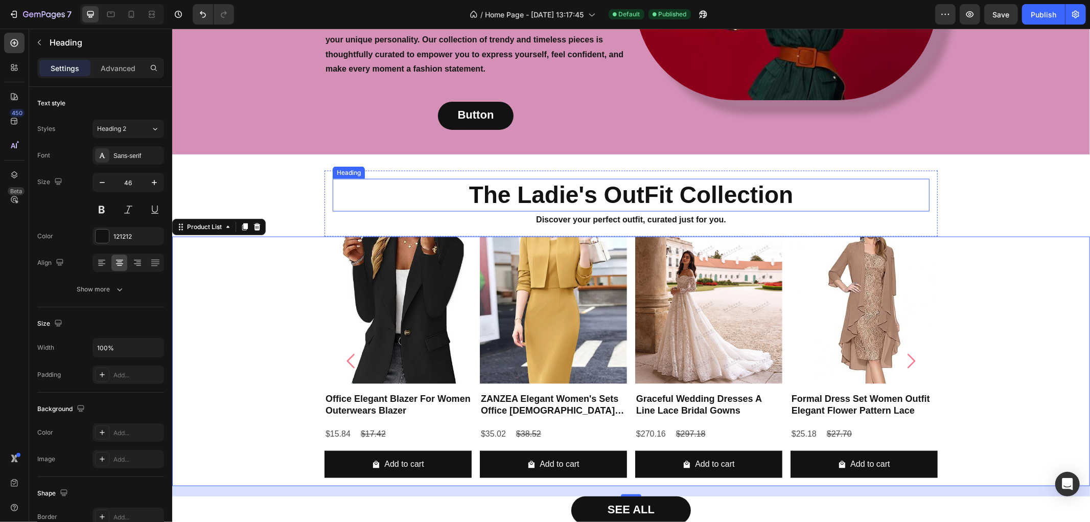
click at [366, 180] on h2 "The Ladie's OutFit Collection" at bounding box center [630, 194] width 597 height 33
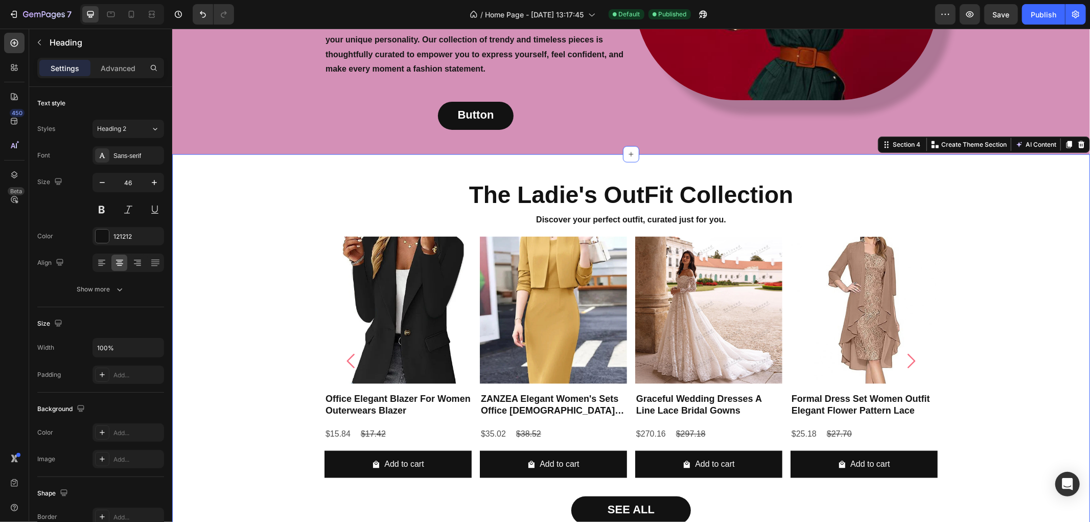
click at [282, 170] on div "The Ladie's OutFit Collection Heading Discover your perfect outfit, curated jus…" at bounding box center [630, 346] width 917 height 353
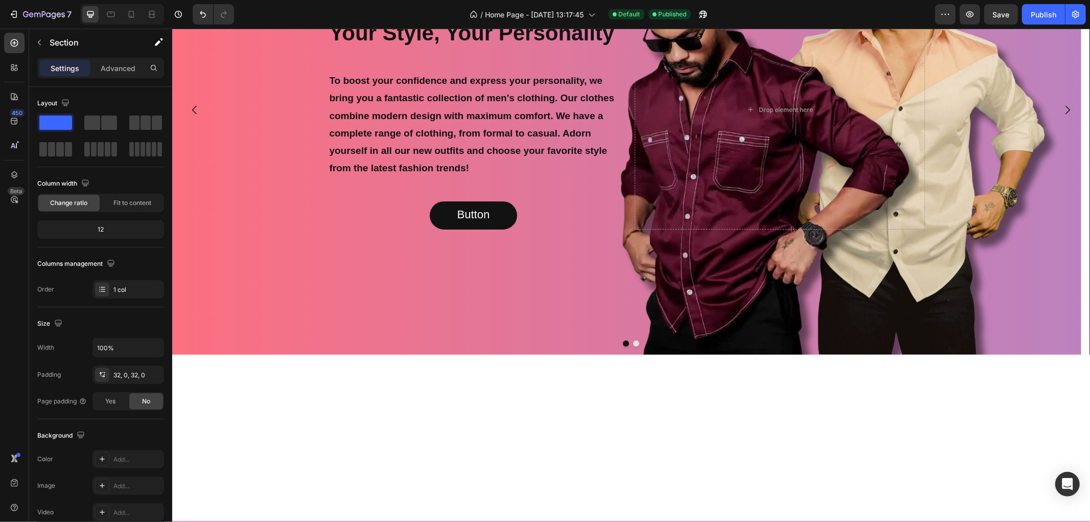
scroll to position [0, 0]
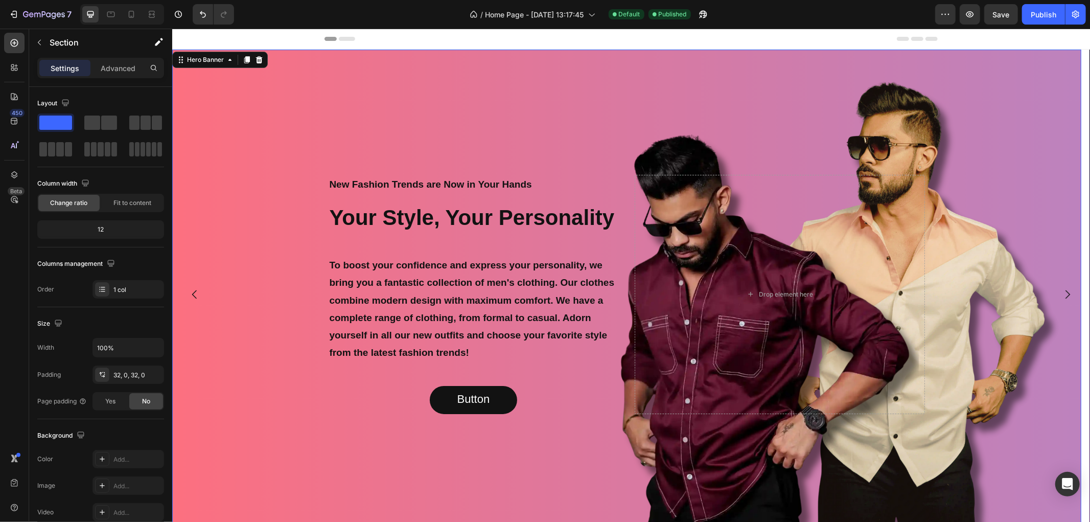
click at [190, 113] on div "Background Image" at bounding box center [626, 293] width 909 height 489
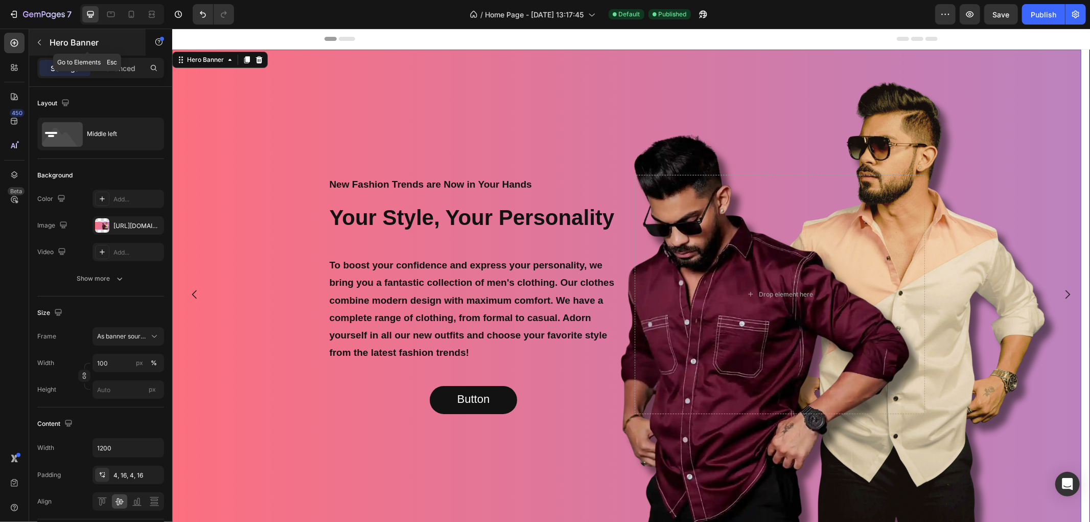
click at [36, 43] on icon "button" at bounding box center [39, 42] width 8 height 8
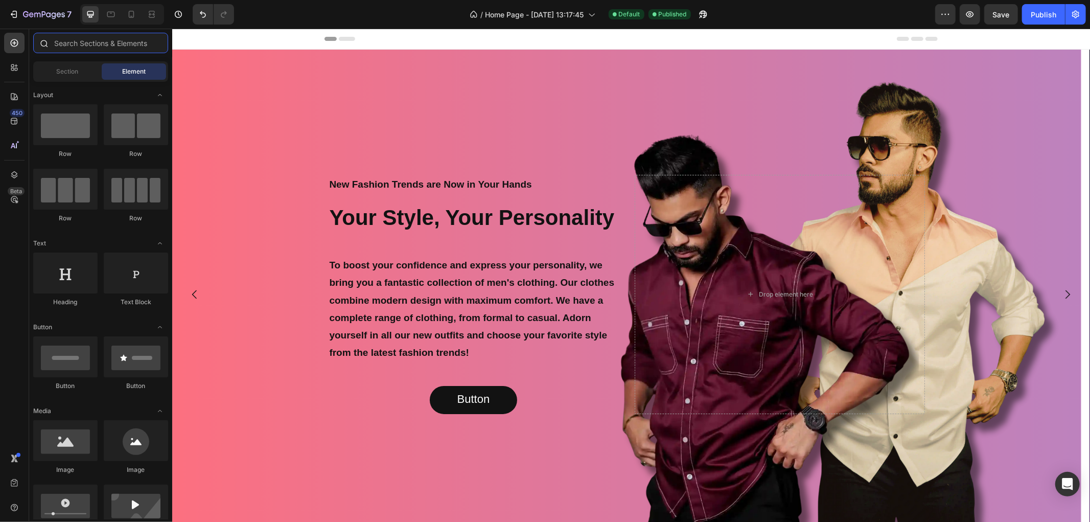
click at [82, 42] on input "text" at bounding box center [100, 43] width 135 height 20
click at [1034, 21] on button "Publish" at bounding box center [1043, 14] width 43 height 20
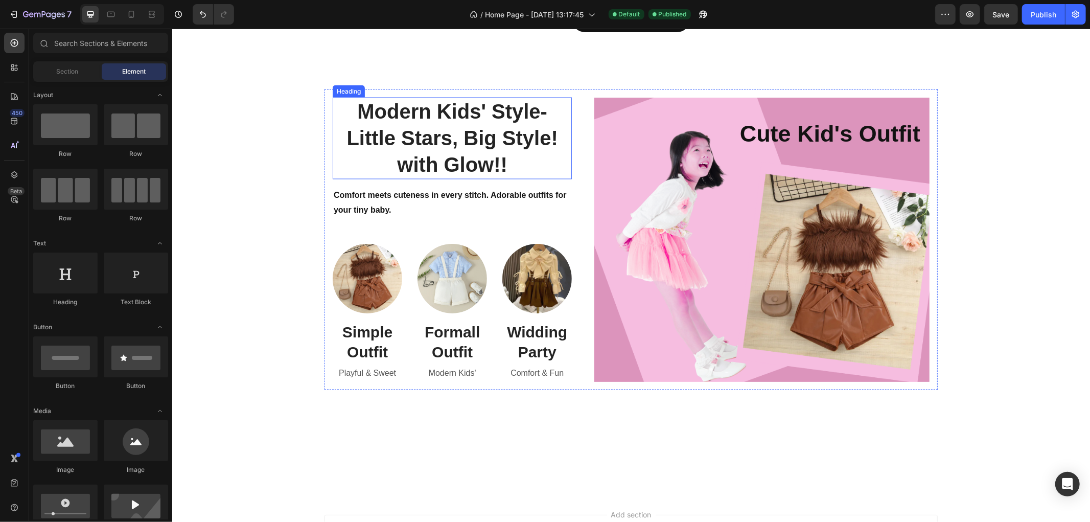
scroll to position [1680, 0]
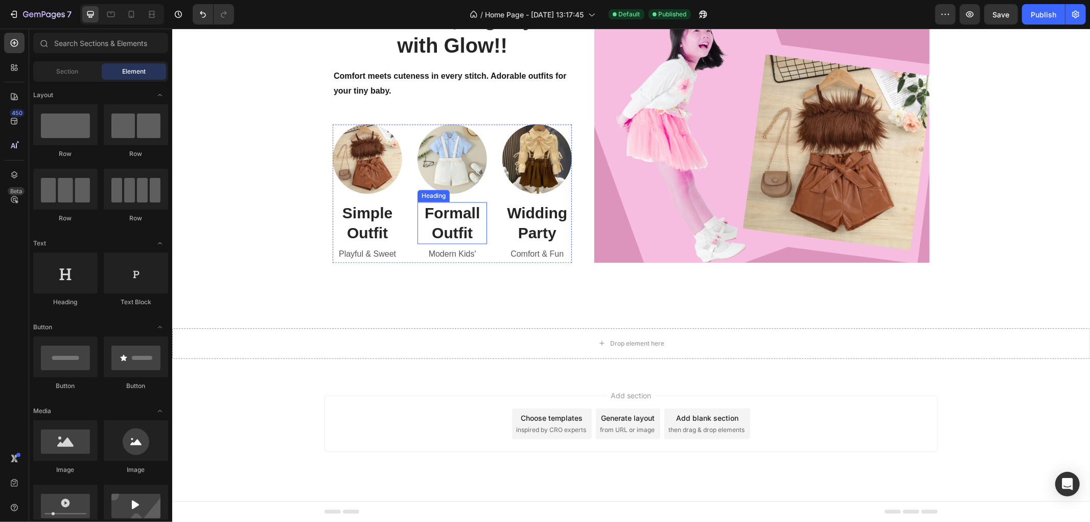
click at [453, 249] on p "Modern Kids'" at bounding box center [451, 253] width 67 height 15
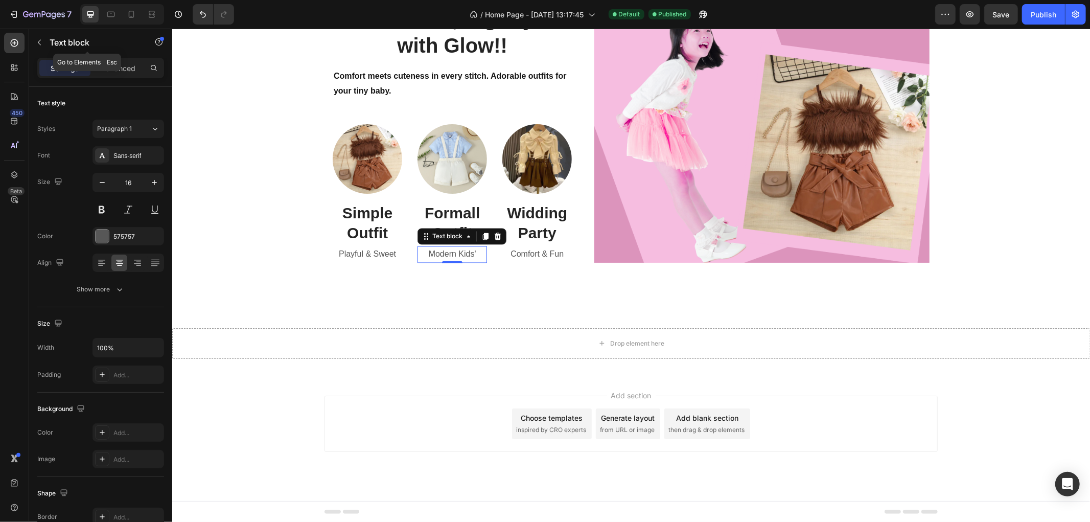
click at [34, 40] on button "button" at bounding box center [39, 42] width 16 height 16
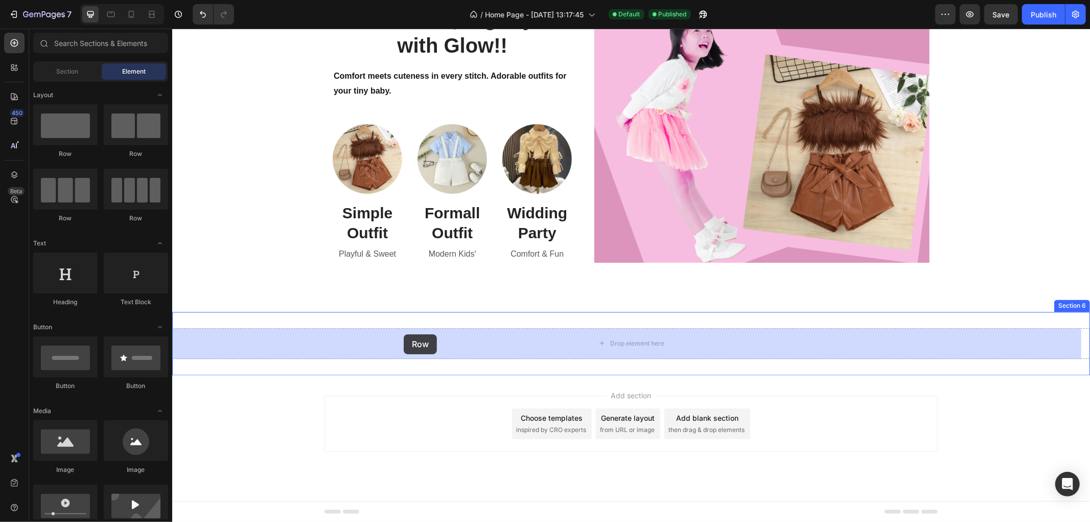
drag, startPoint x: 242, startPoint y: 162, endPoint x: 403, endPoint y: 334, distance: 235.2
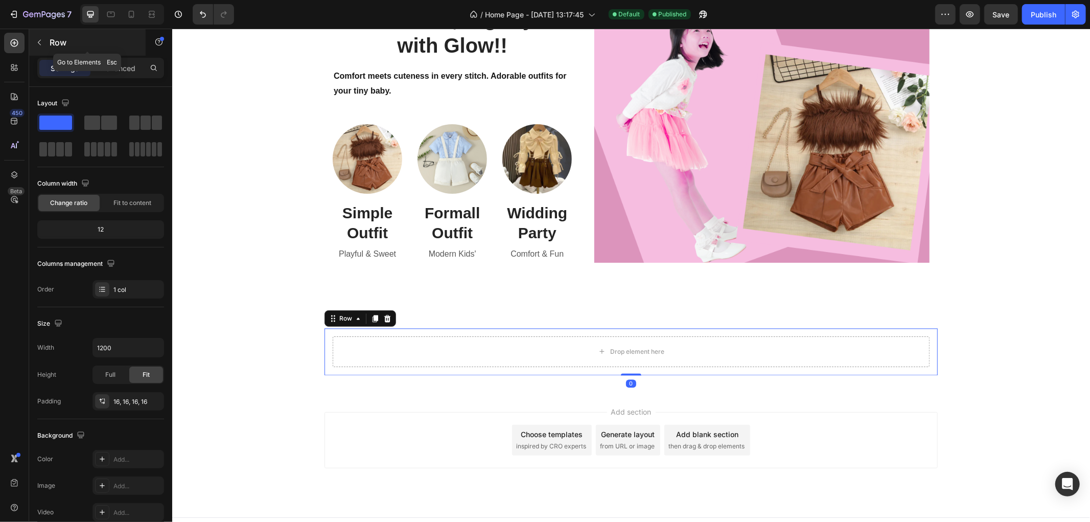
click at [45, 43] on button "button" at bounding box center [39, 42] width 16 height 16
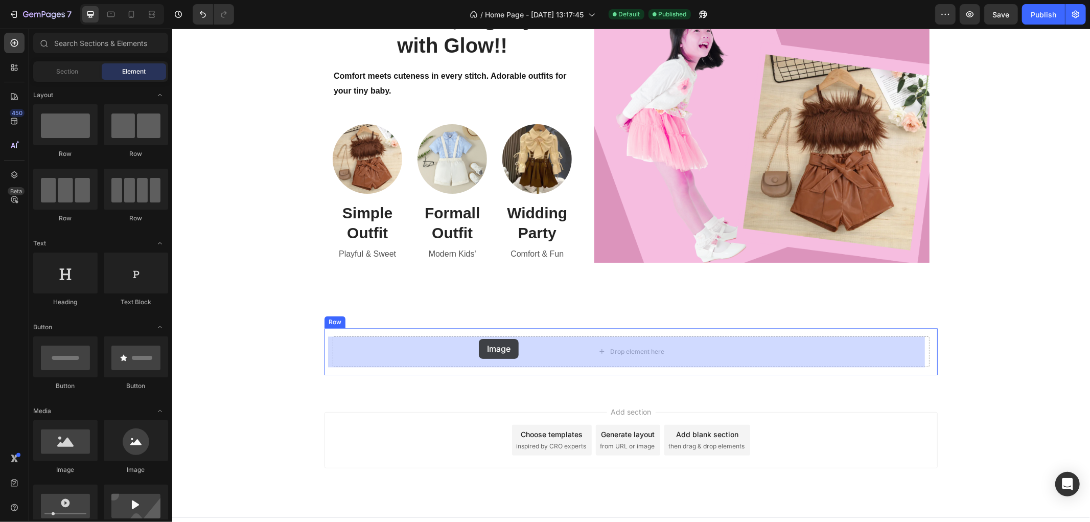
drag, startPoint x: 312, startPoint y: 478, endPoint x: 420, endPoint y: 358, distance: 162.0
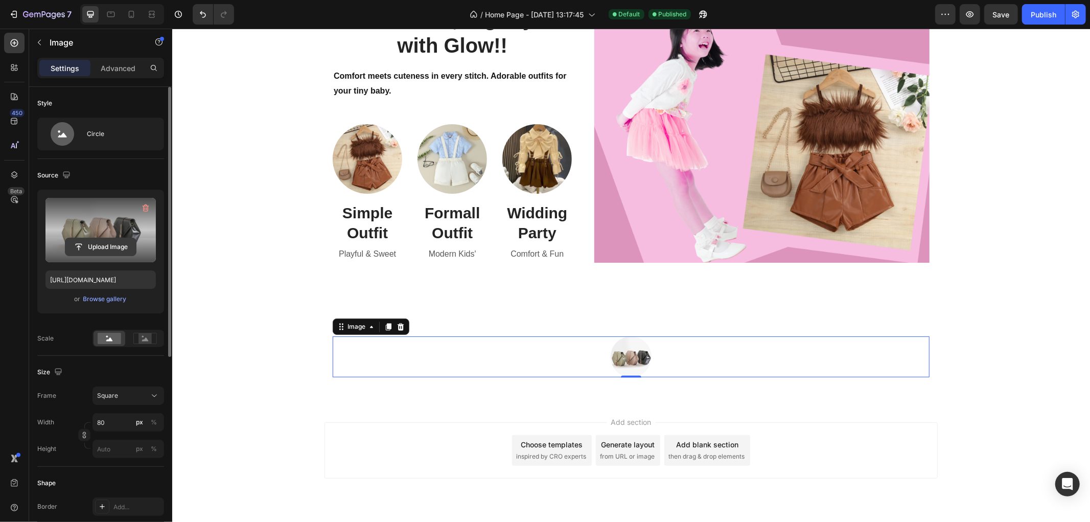
click at [105, 246] on input "file" at bounding box center [100, 246] width 70 height 17
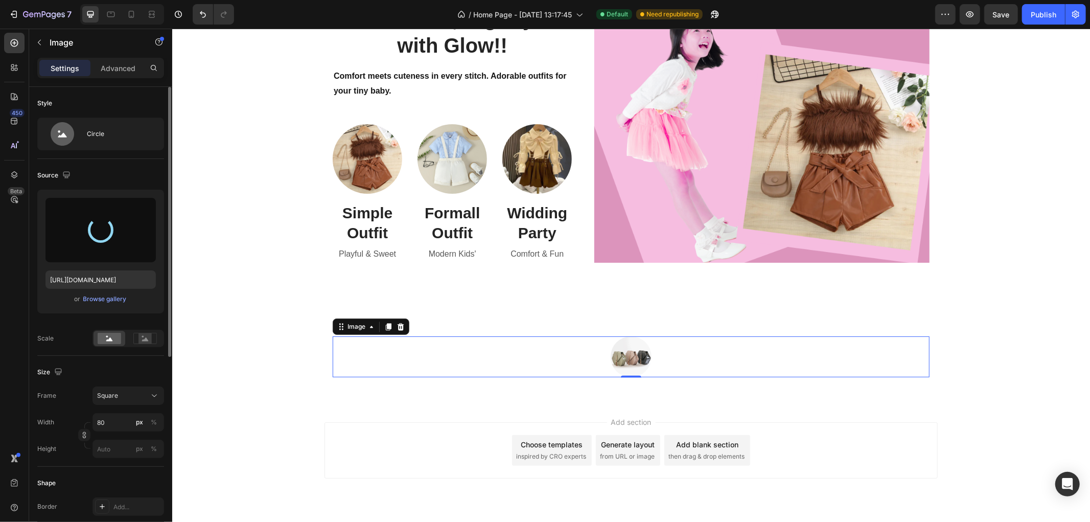
type input "[URL][DOMAIN_NAME]"
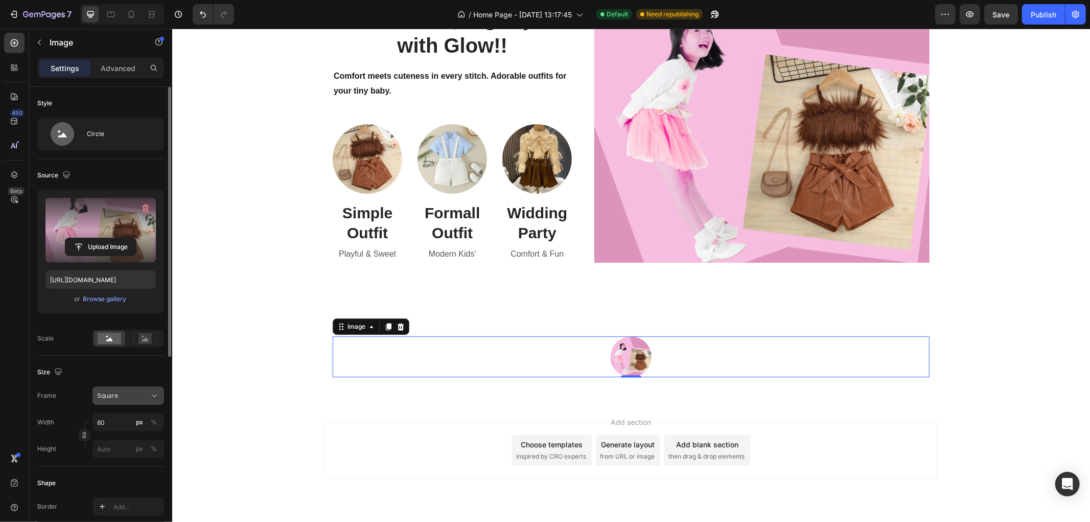
click at [151, 398] on icon at bounding box center [154, 395] width 10 height 10
click at [114, 474] on span "Original" at bounding box center [108, 477] width 22 height 9
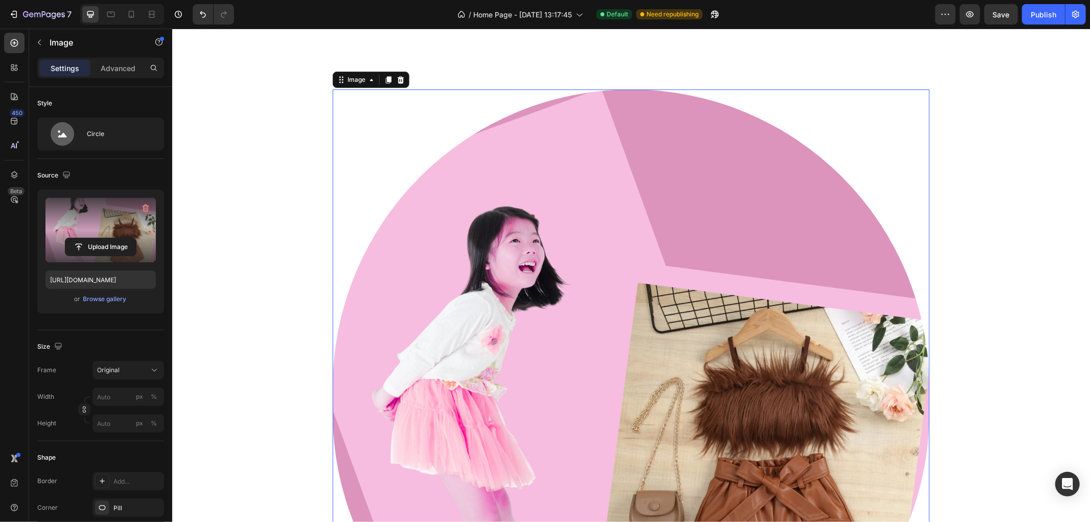
scroll to position [1907, 0]
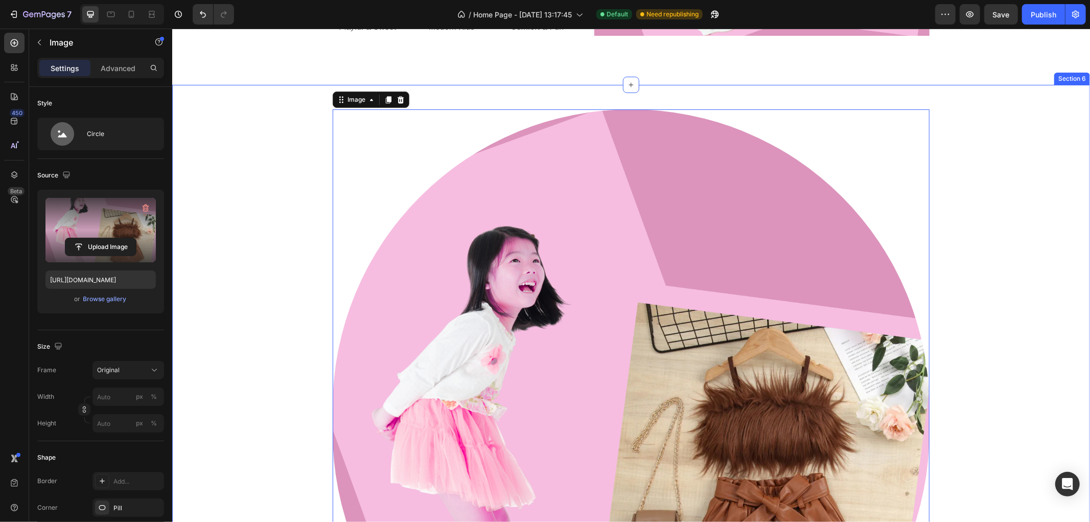
click at [992, 245] on div "Image 0 Row" at bounding box center [630, 419] width 917 height 637
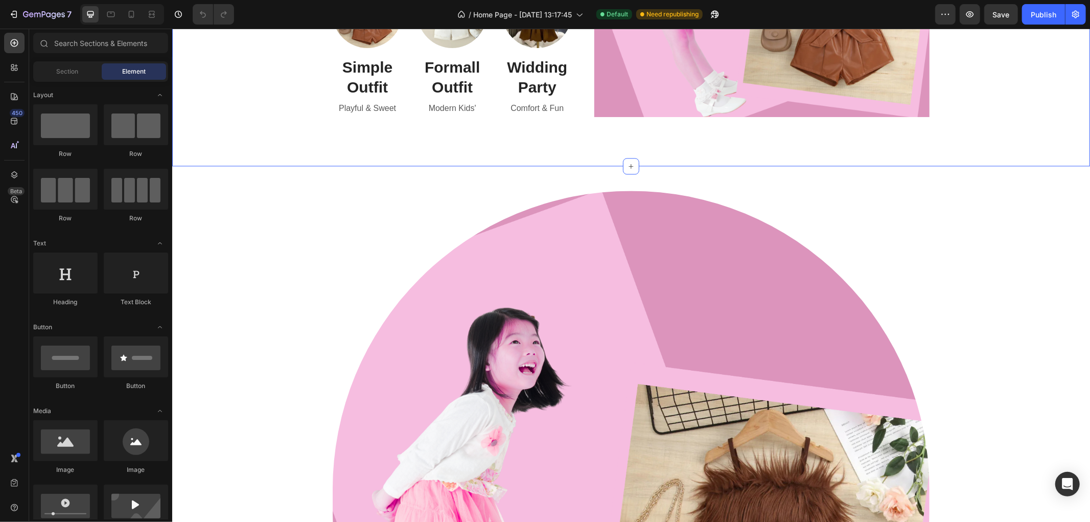
scroll to position [1824, 0]
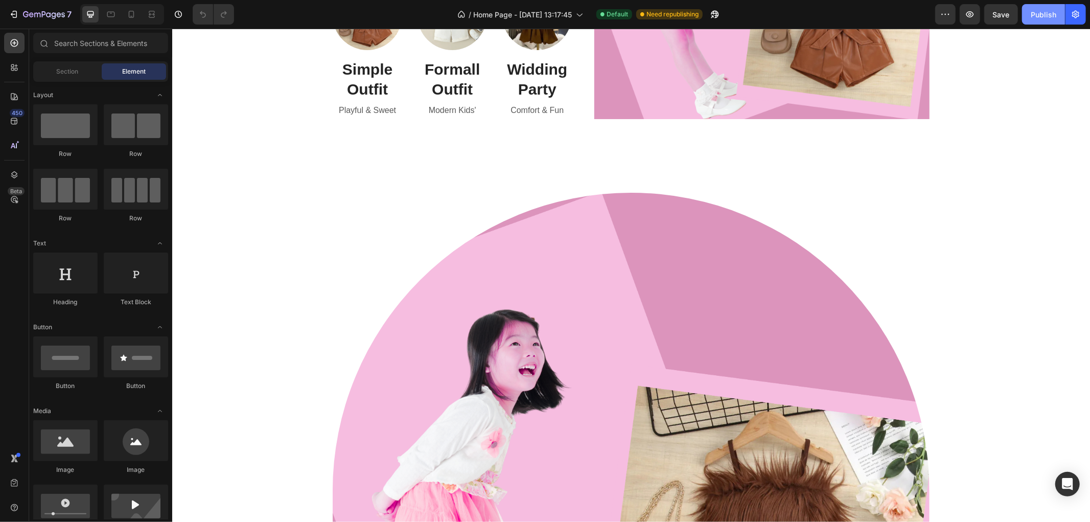
click at [1034, 11] on div "Publish" at bounding box center [1043, 14] width 26 height 11
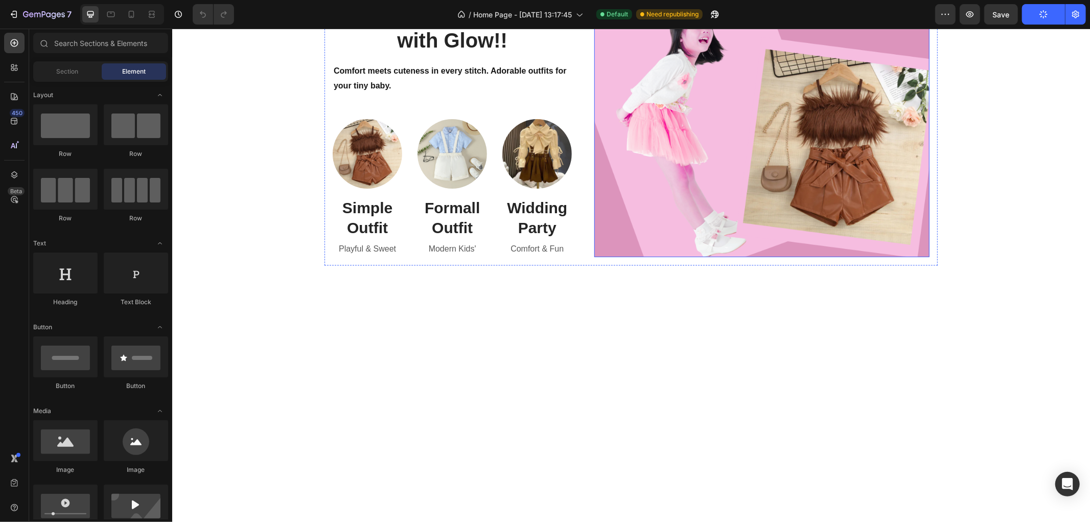
scroll to position [1257, 0]
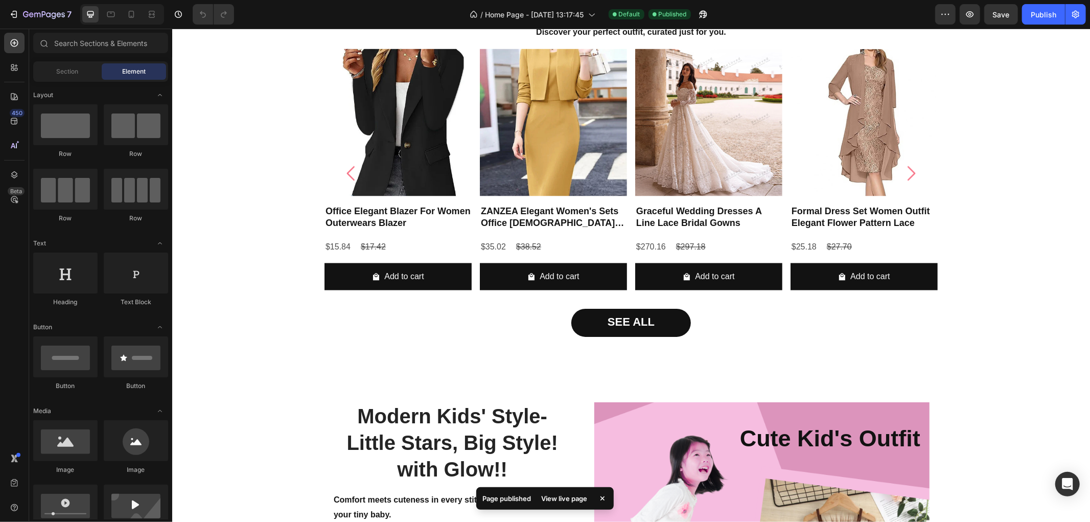
click at [562, 500] on div "View live page" at bounding box center [564, 498] width 58 height 14
